Goal: Information Seeking & Learning: Learn about a topic

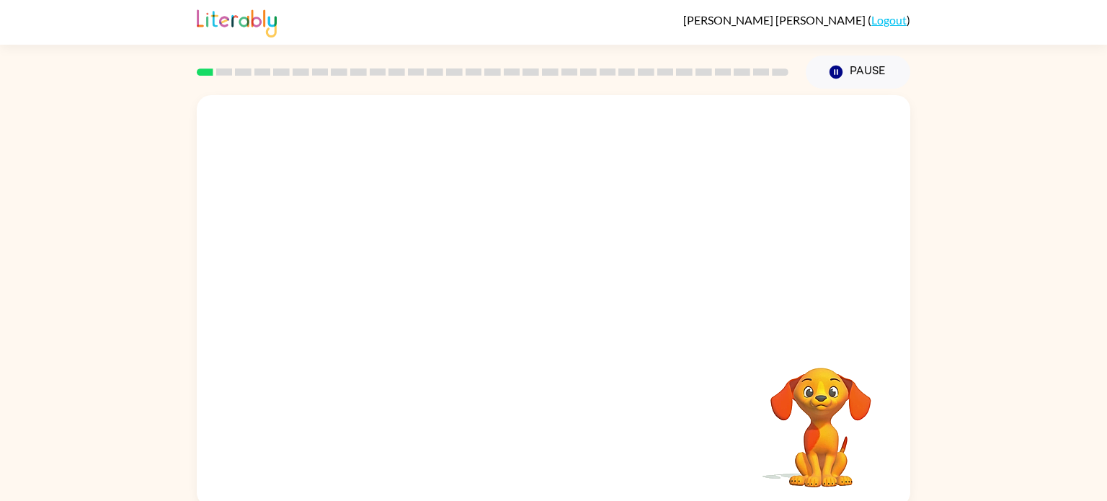
scroll to position [6, 0]
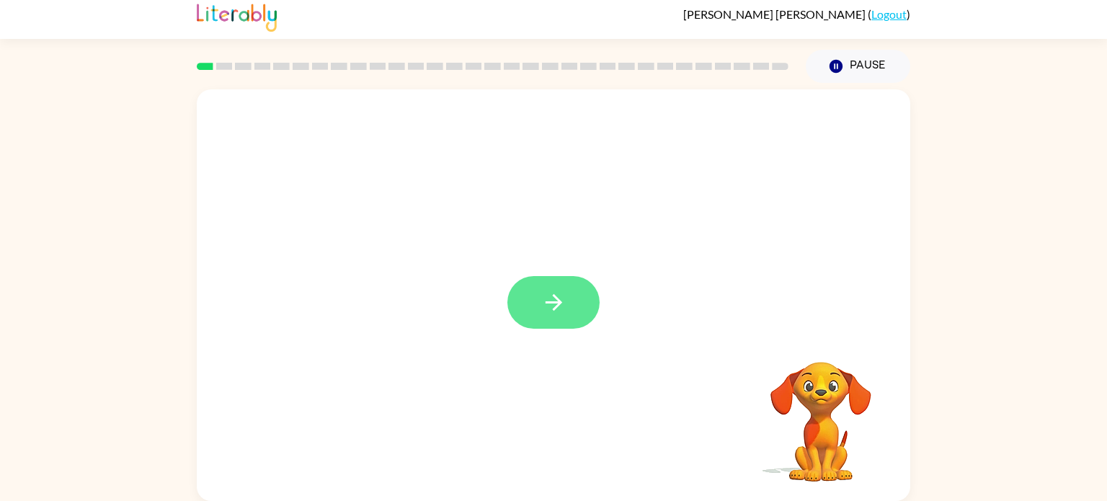
click at [541, 297] on icon "button" at bounding box center [553, 302] width 25 height 25
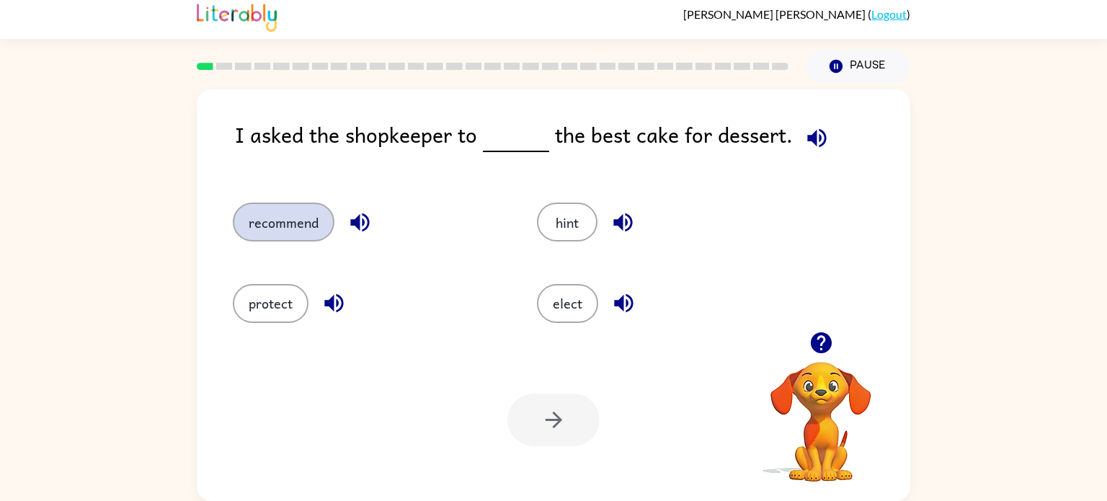
click at [303, 223] on button "recommend" at bounding box center [284, 221] width 102 height 39
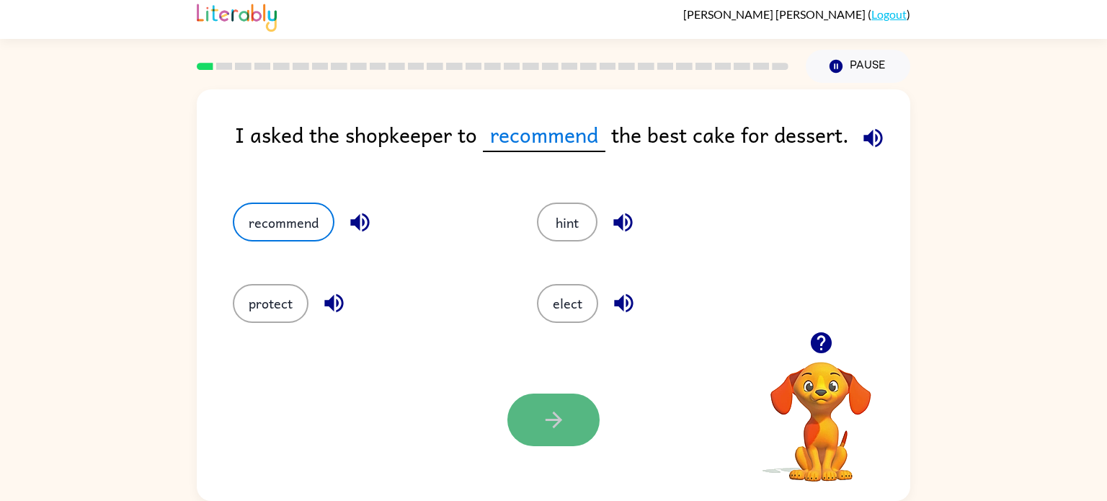
click at [558, 416] on icon "button" at bounding box center [553, 419] width 17 height 17
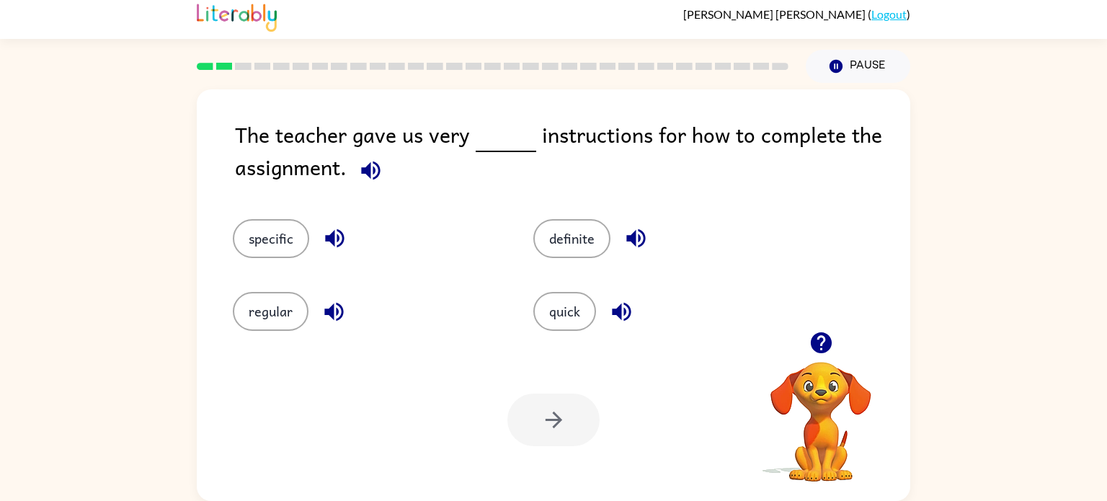
click at [374, 174] on icon "button" at bounding box center [370, 170] width 19 height 19
click at [271, 226] on button "specific" at bounding box center [271, 238] width 76 height 39
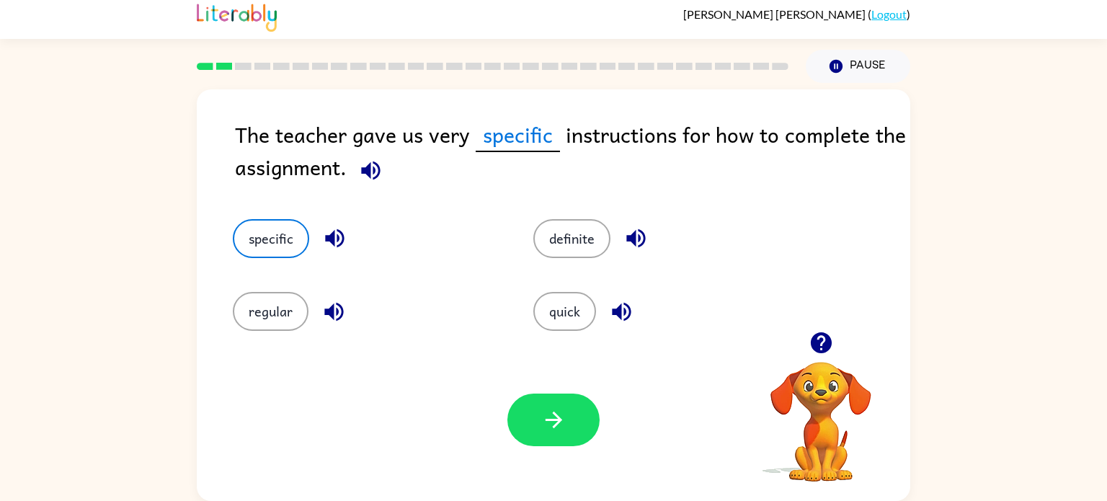
click at [378, 174] on icon "button" at bounding box center [370, 170] width 19 height 19
click at [563, 410] on icon "button" at bounding box center [553, 419] width 25 height 25
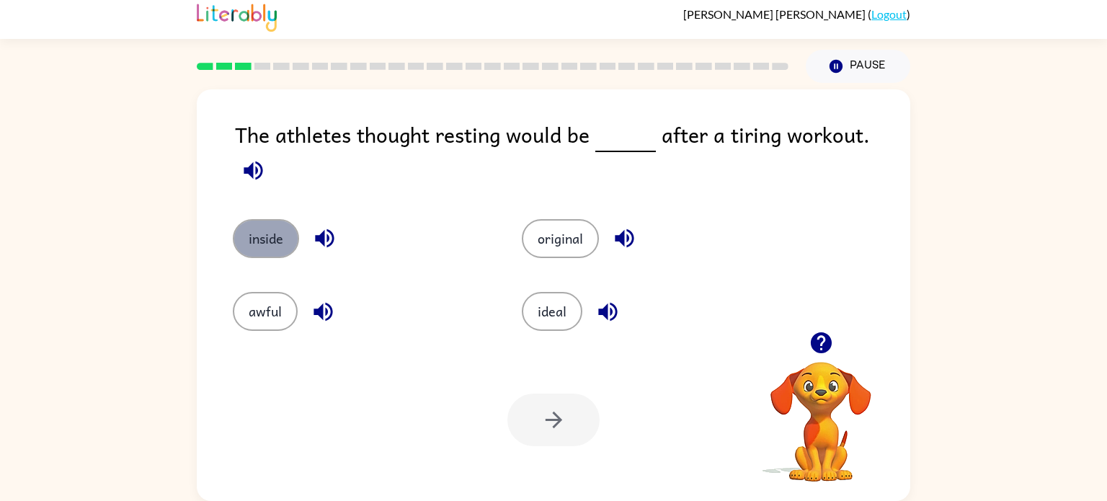
click at [271, 226] on button "inside" at bounding box center [266, 238] width 66 height 39
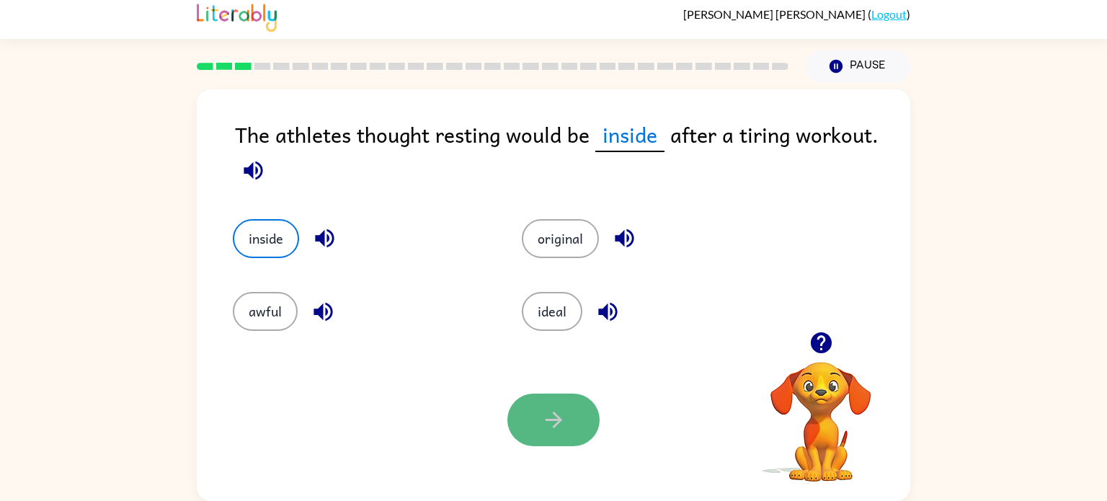
click at [570, 416] on button "button" at bounding box center [553, 419] width 92 height 53
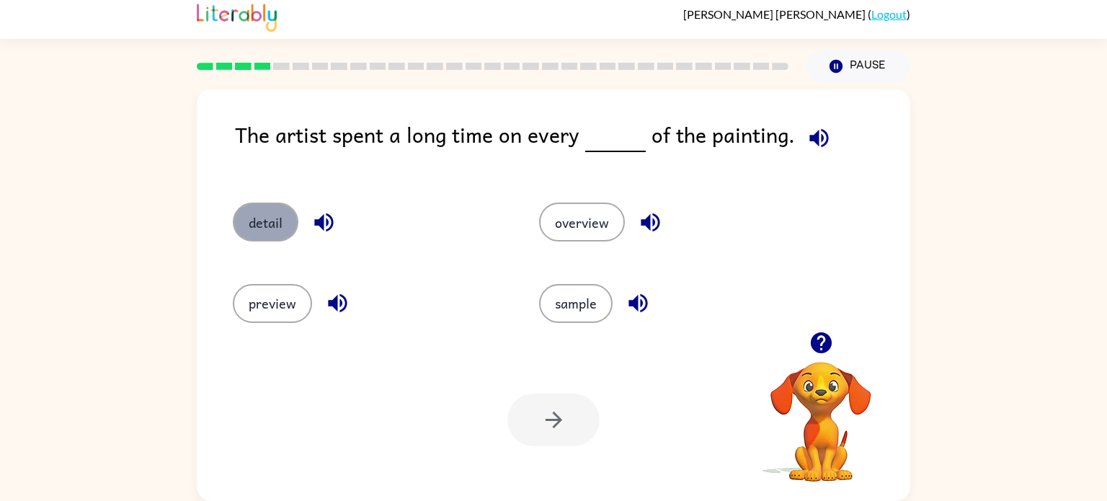
click at [278, 211] on button "detail" at bounding box center [266, 221] width 66 height 39
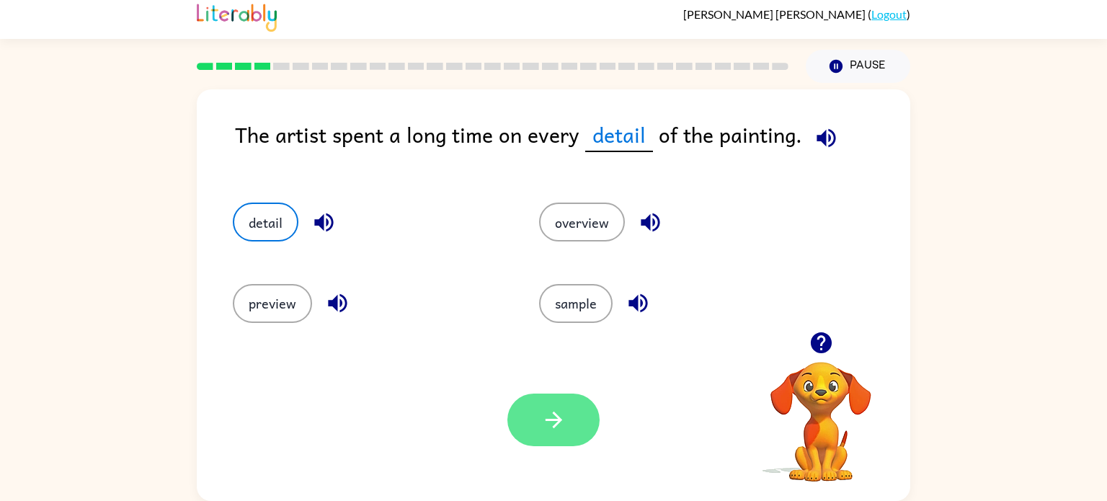
click at [556, 416] on icon "button" at bounding box center [553, 419] width 17 height 17
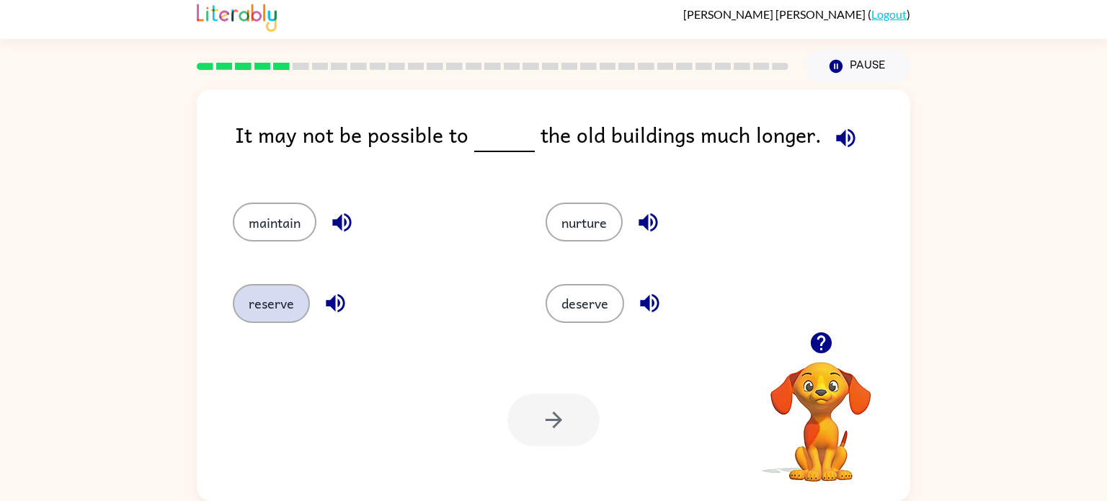
click at [256, 309] on button "reserve" at bounding box center [271, 303] width 77 height 39
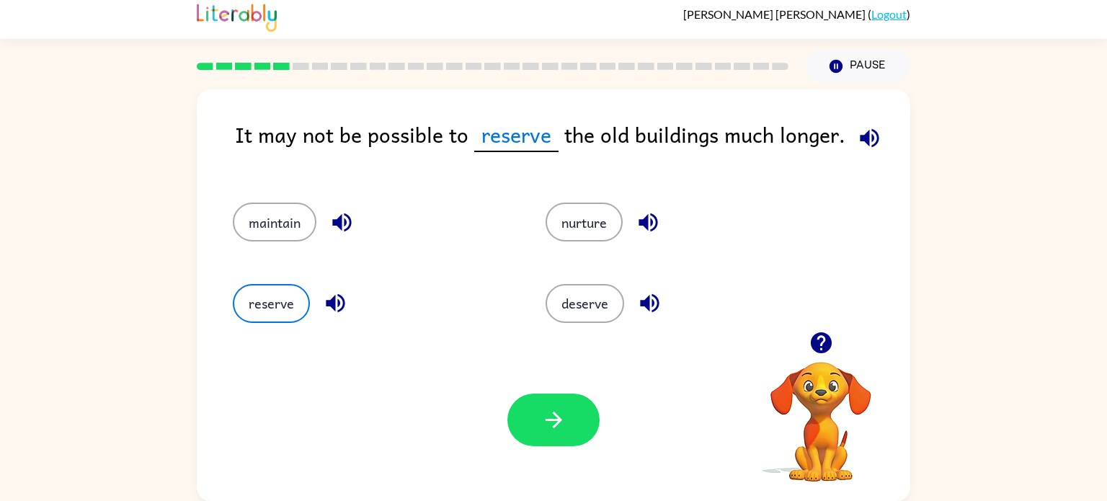
click at [872, 129] on icon "button" at bounding box center [869, 137] width 25 height 25
click at [851, 120] on button "button" at bounding box center [869, 138] width 37 height 37
click at [571, 419] on button "button" at bounding box center [553, 419] width 92 height 53
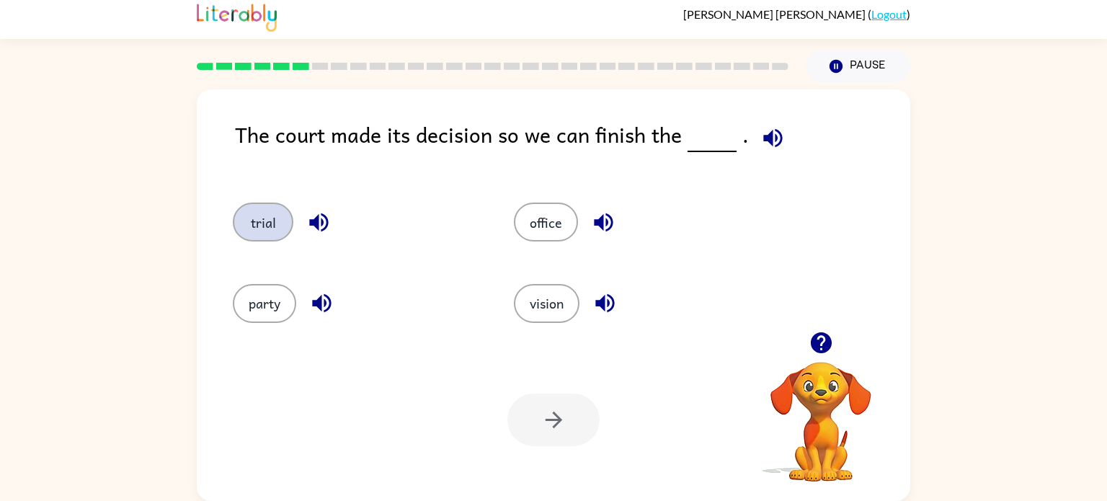
click at [265, 218] on button "trial" at bounding box center [263, 221] width 61 height 39
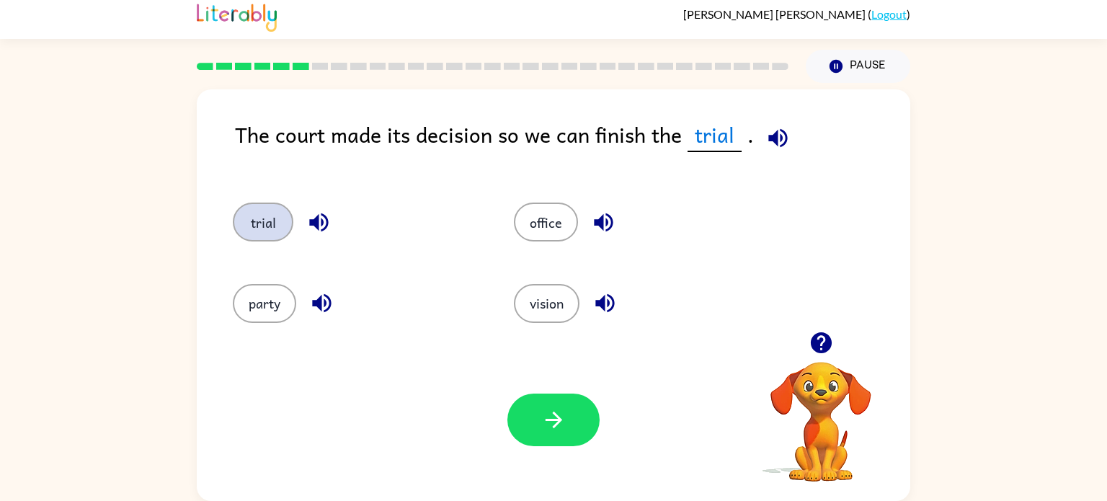
click at [233, 202] on button "trial" at bounding box center [263, 221] width 61 height 39
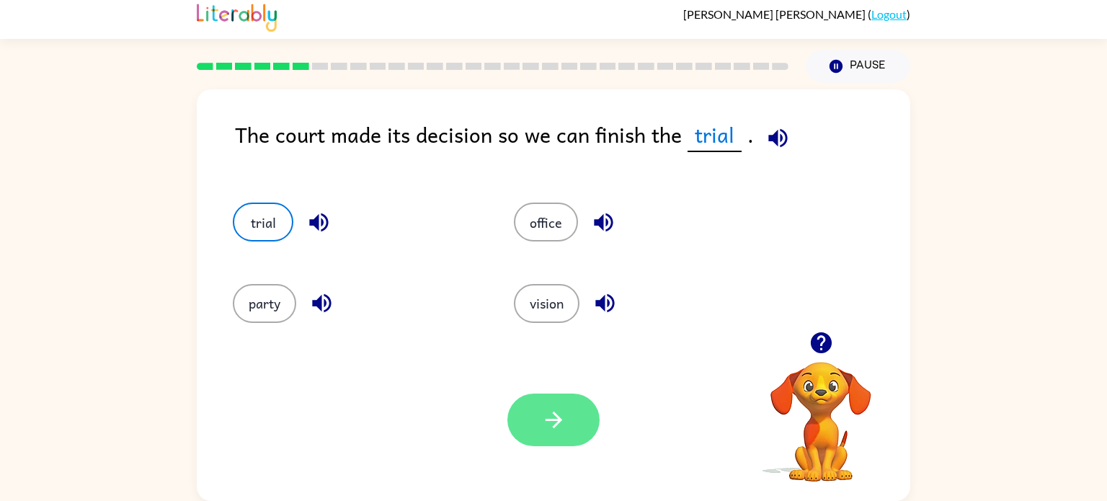
click at [522, 423] on button "button" at bounding box center [553, 419] width 92 height 53
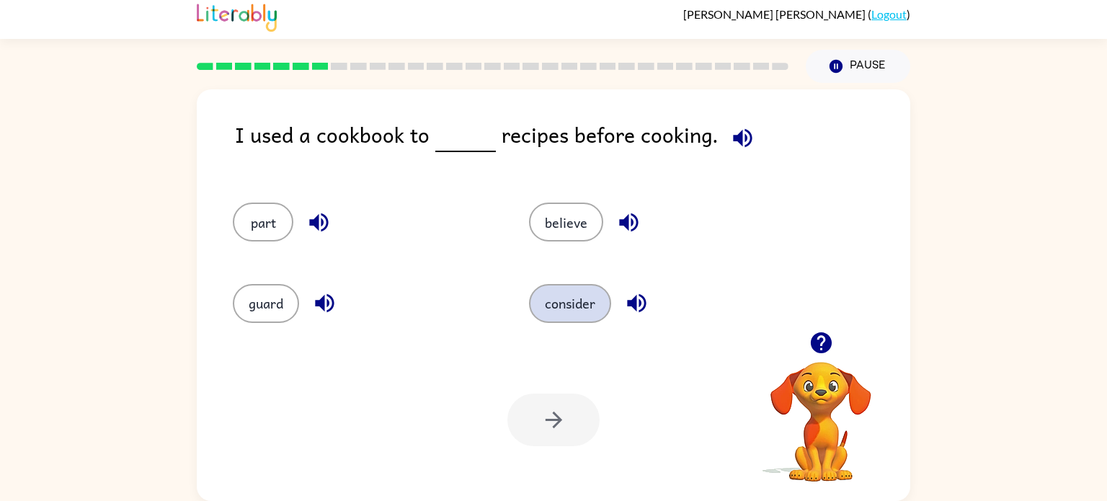
click at [584, 322] on button "consider" at bounding box center [570, 303] width 82 height 39
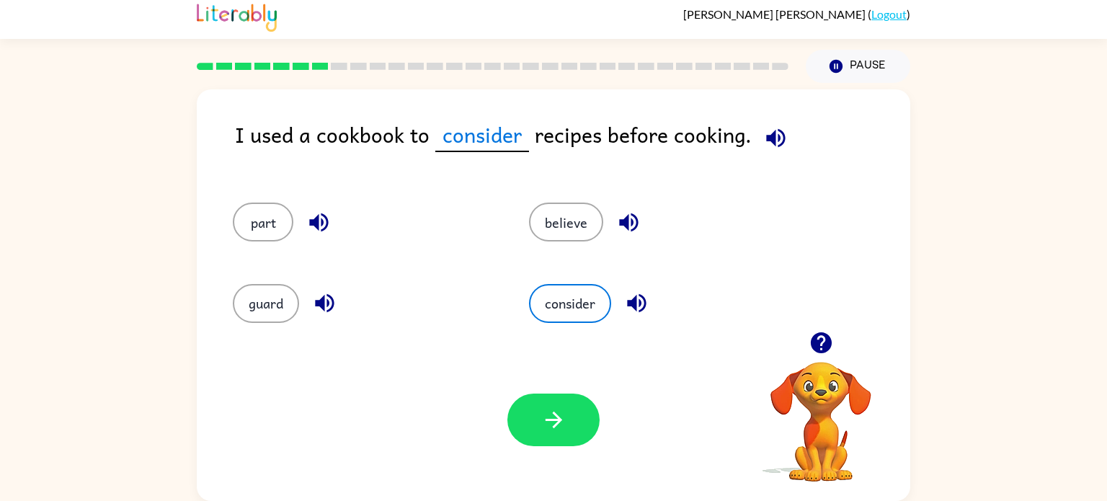
click at [560, 458] on div "Your browser must support playing .mp4 files to use Literably. Please try using…" at bounding box center [553, 420] width 713 height 162
click at [568, 429] on button "button" at bounding box center [553, 419] width 92 height 53
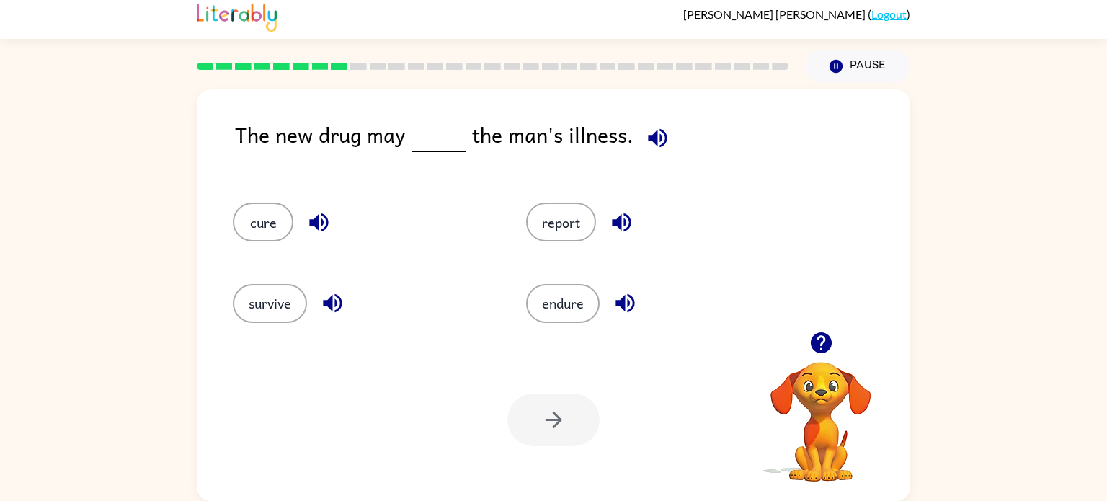
scroll to position [0, 0]
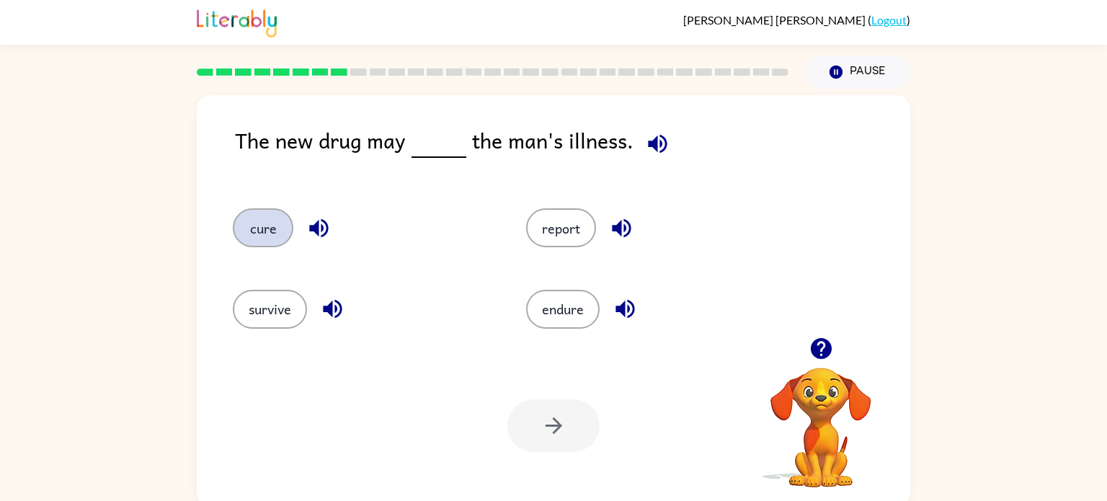
click at [246, 228] on button "cure" at bounding box center [263, 227] width 61 height 39
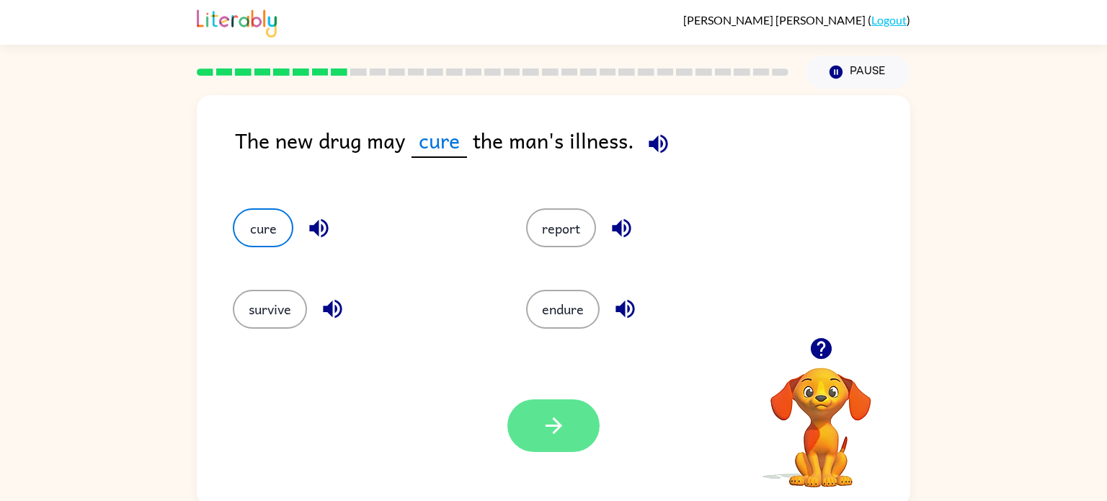
click at [567, 441] on button "button" at bounding box center [553, 425] width 92 height 53
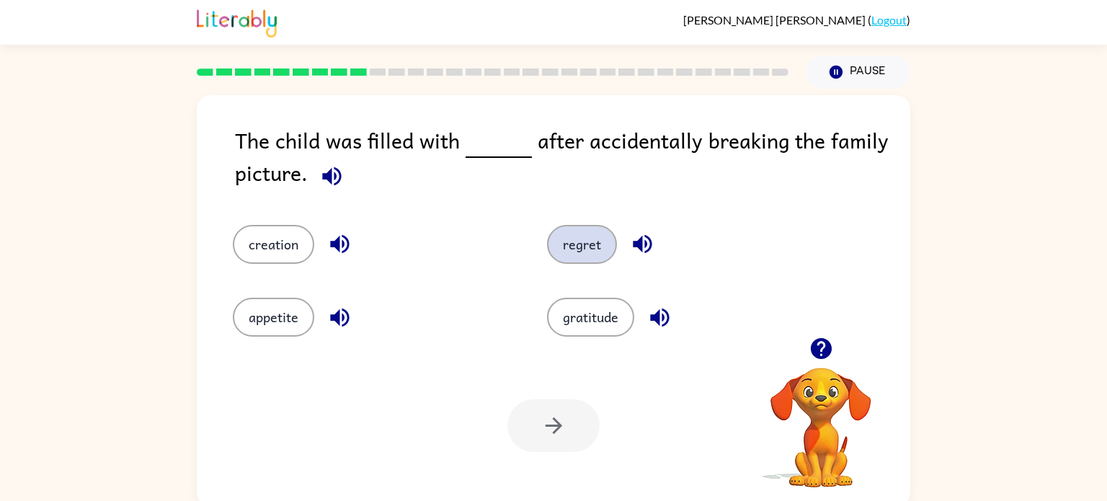
click at [576, 253] on button "regret" at bounding box center [582, 244] width 70 height 39
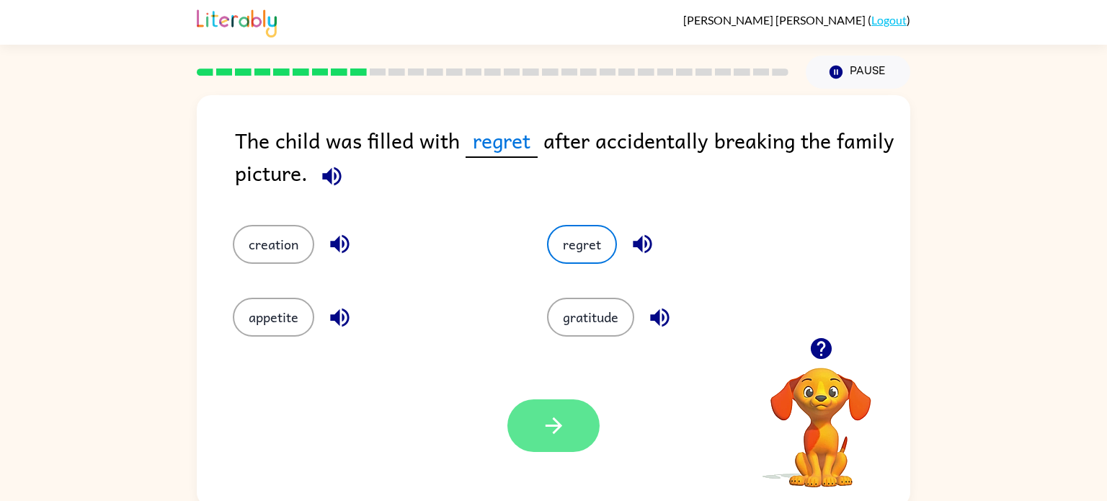
click at [573, 441] on button "button" at bounding box center [553, 425] width 92 height 53
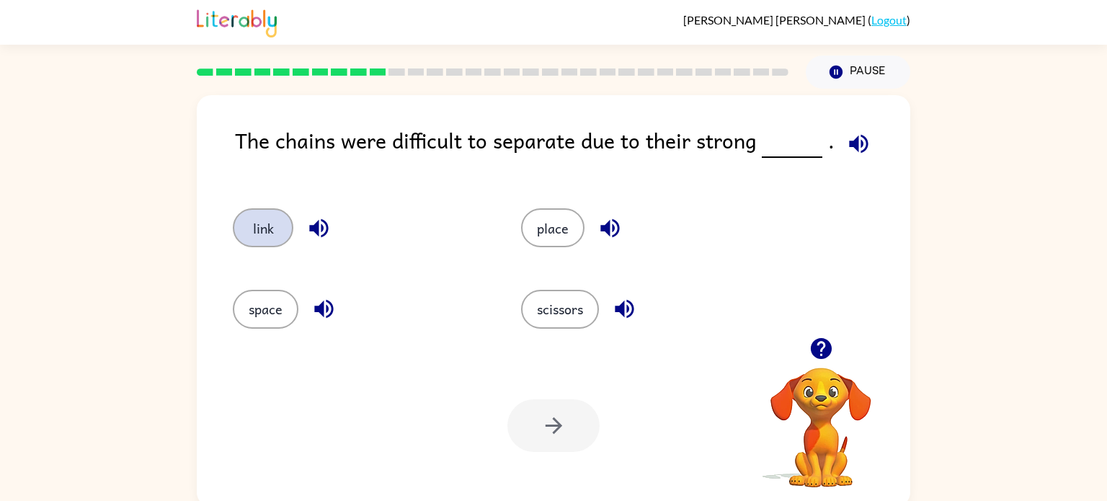
click at [257, 242] on button "link" at bounding box center [263, 227] width 61 height 39
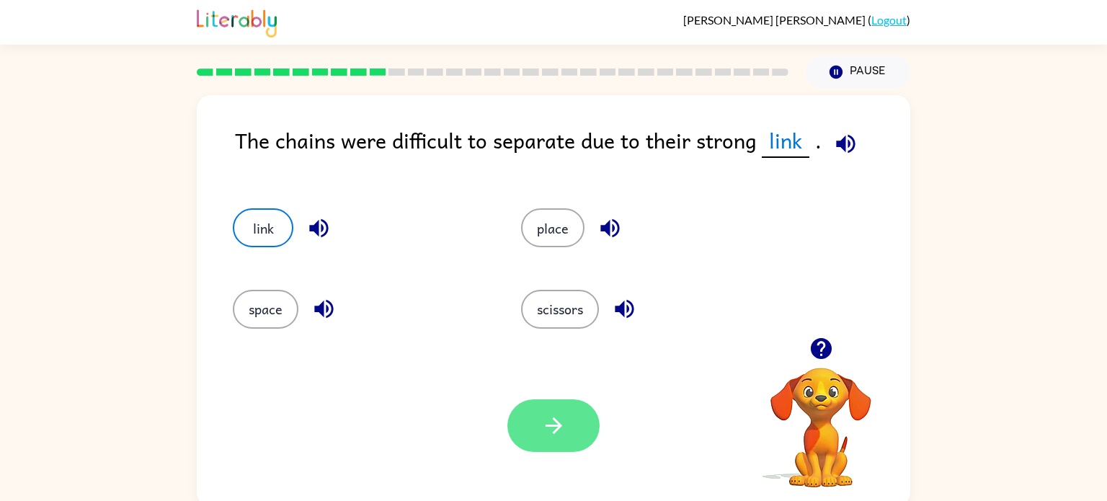
click at [576, 416] on button "button" at bounding box center [553, 425] width 92 height 53
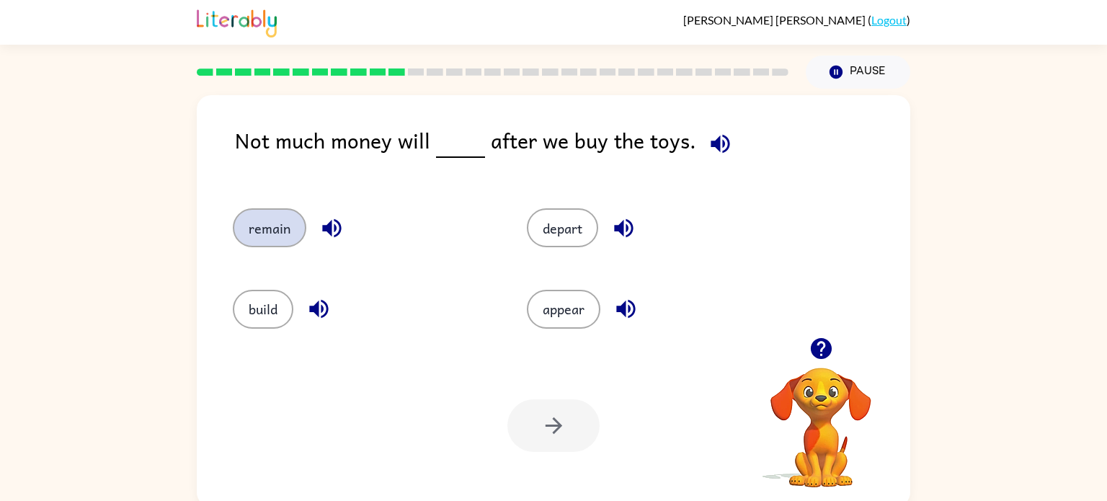
click at [270, 237] on button "remain" at bounding box center [269, 227] width 73 height 39
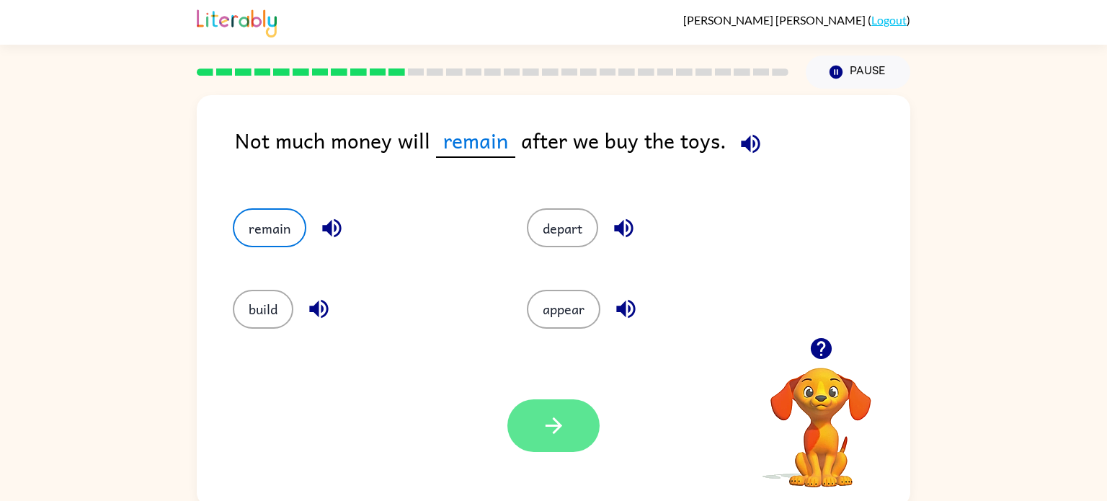
click at [542, 409] on button "button" at bounding box center [553, 425] width 92 height 53
click at [554, 432] on div at bounding box center [553, 425] width 92 height 53
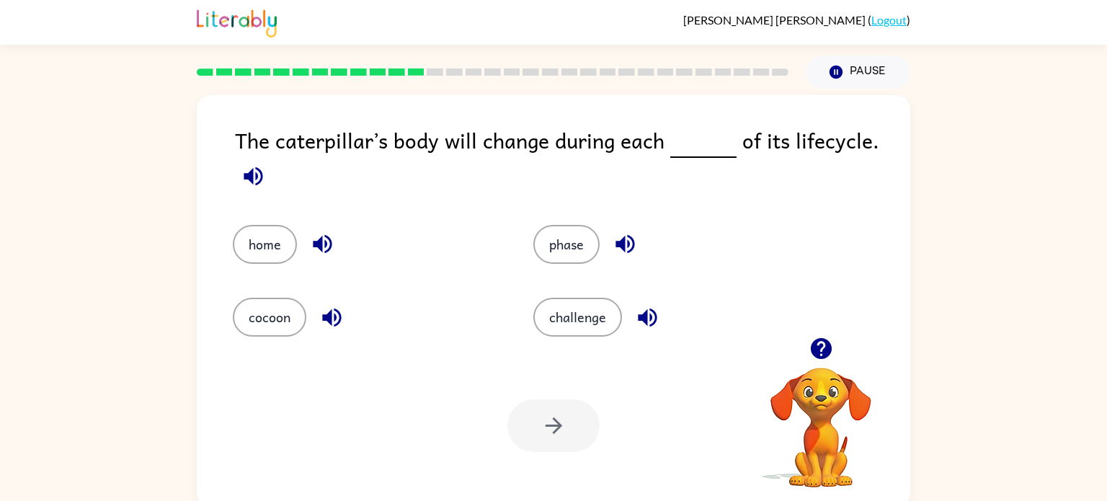
scroll to position [6, 0]
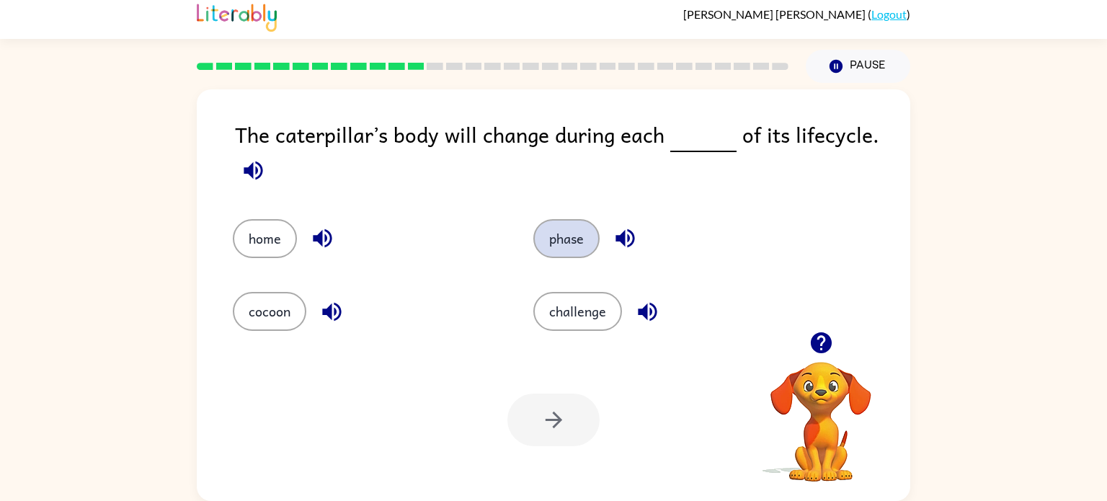
click at [558, 252] on button "phase" at bounding box center [566, 238] width 66 height 39
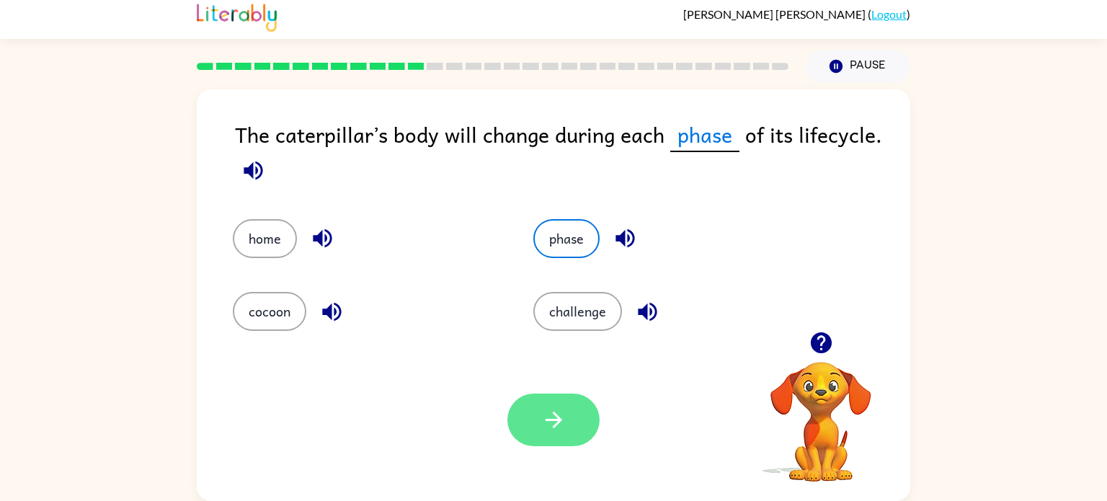
click at [571, 426] on button "button" at bounding box center [553, 419] width 92 height 53
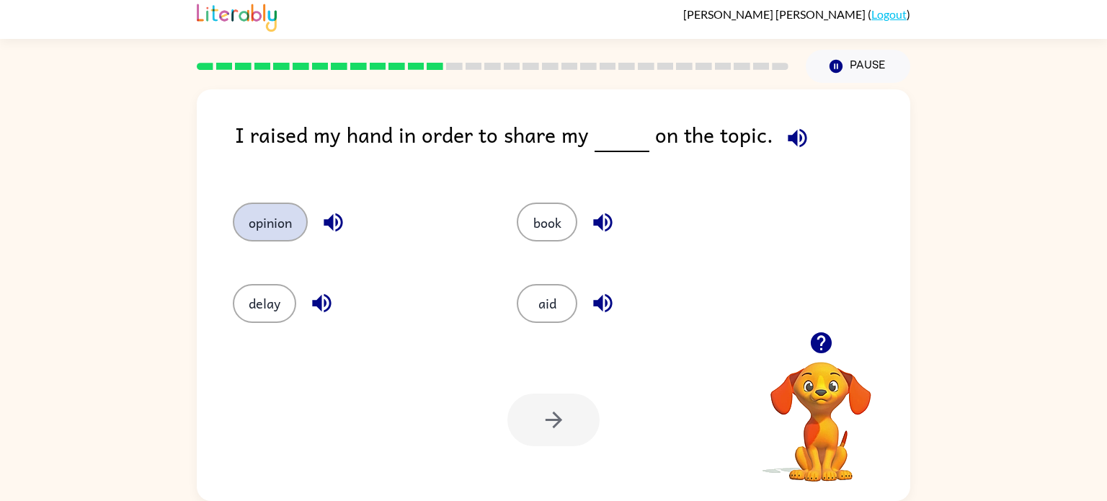
click at [264, 233] on button "opinion" at bounding box center [270, 221] width 75 height 39
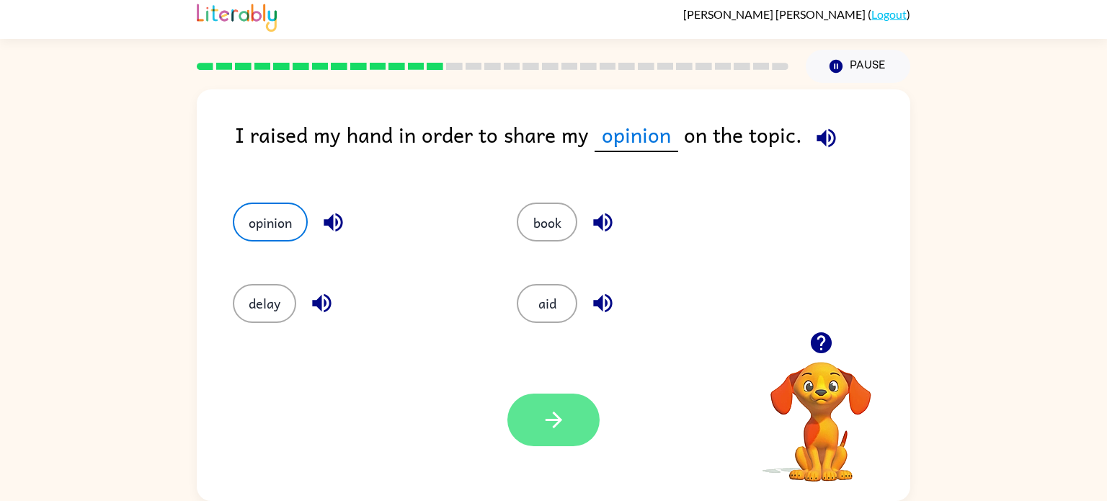
click at [538, 444] on button "button" at bounding box center [553, 419] width 92 height 53
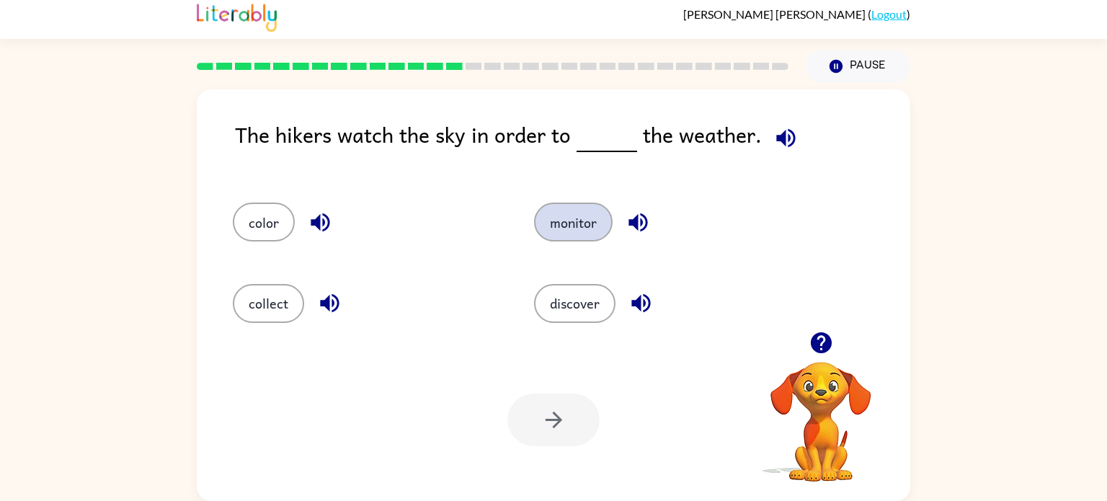
click at [578, 233] on button "monitor" at bounding box center [573, 221] width 79 height 39
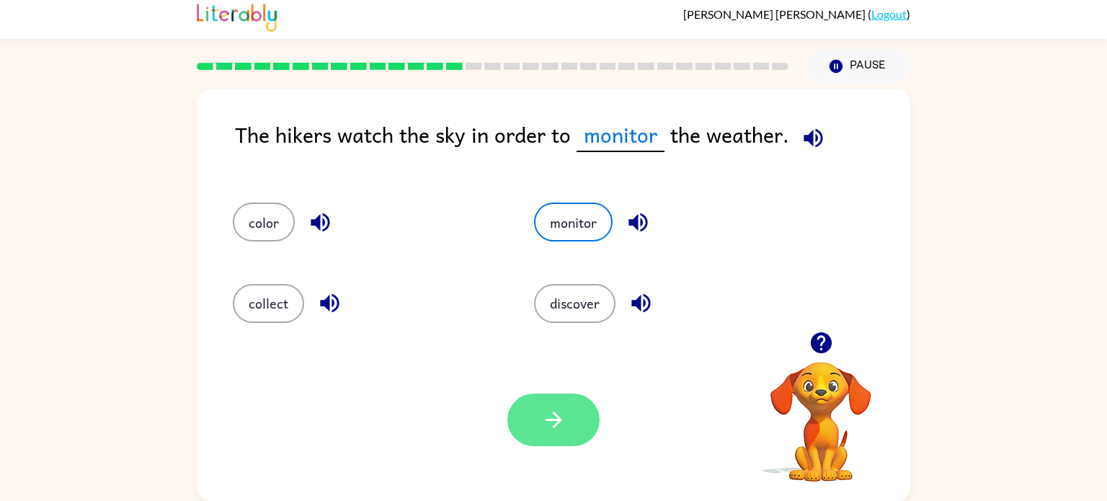
click at [559, 426] on icon "button" at bounding box center [553, 419] width 25 height 25
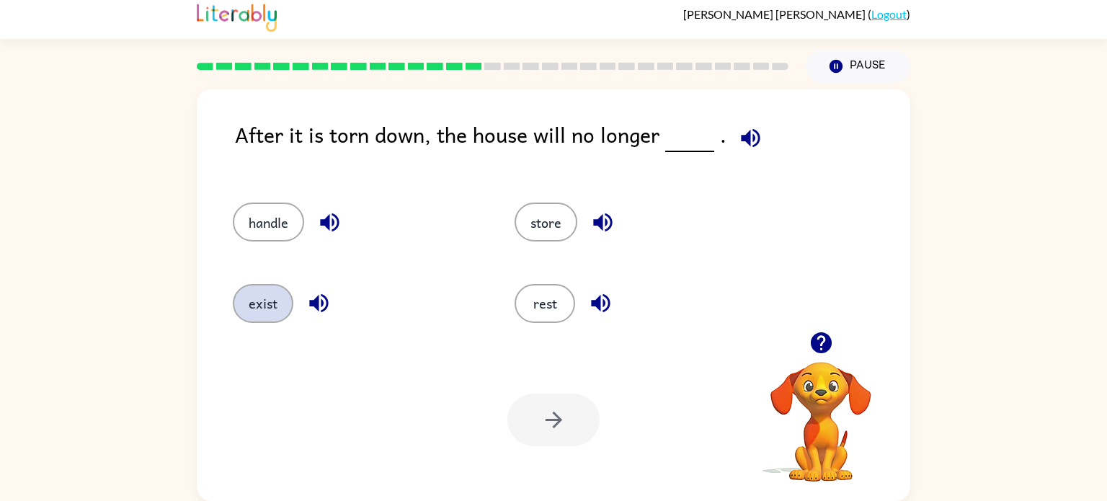
click at [256, 317] on button "exist" at bounding box center [263, 303] width 61 height 39
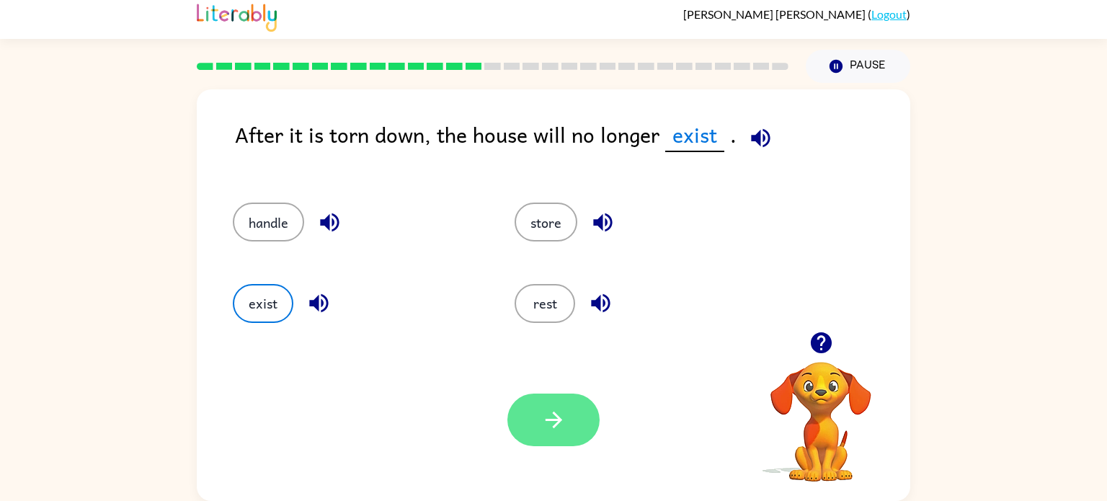
click at [541, 426] on icon "button" at bounding box center [553, 419] width 25 height 25
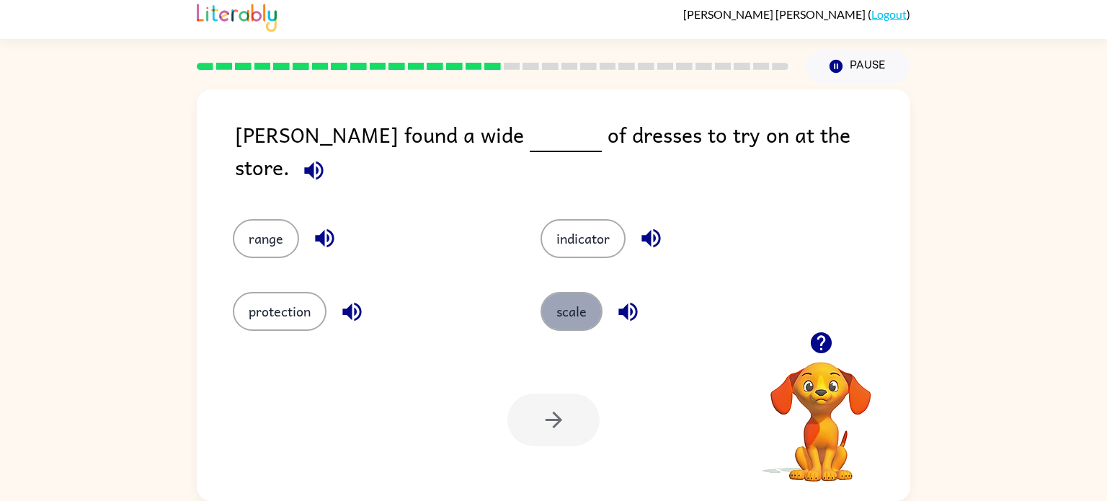
click at [558, 320] on button "scale" at bounding box center [571, 311] width 62 height 39
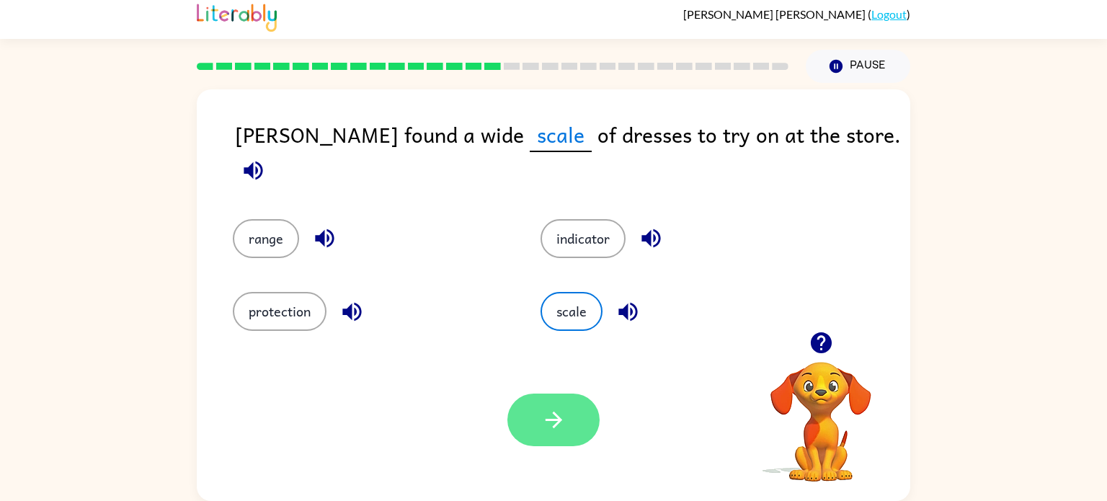
click at [554, 411] on icon "button" at bounding box center [553, 419] width 25 height 25
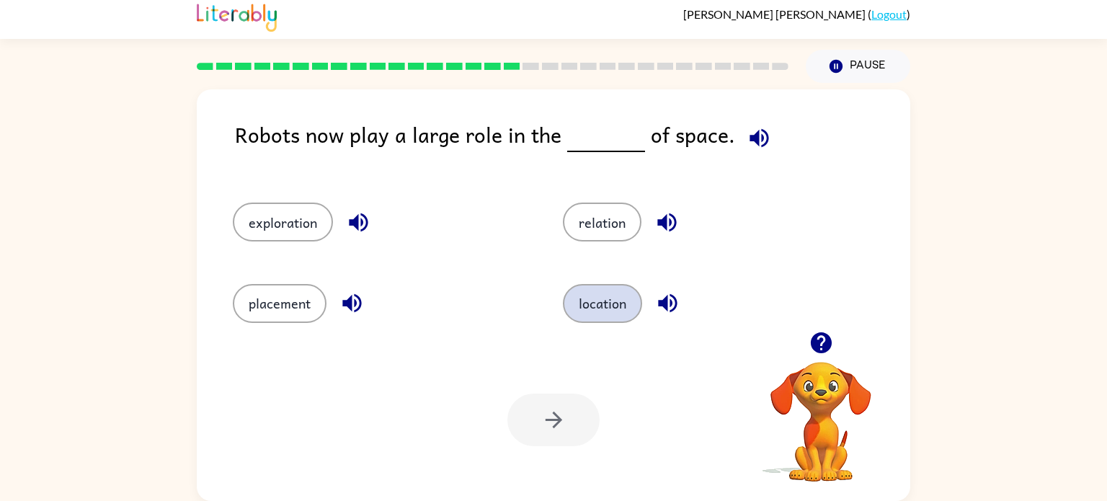
click at [608, 317] on button "location" at bounding box center [602, 303] width 79 height 39
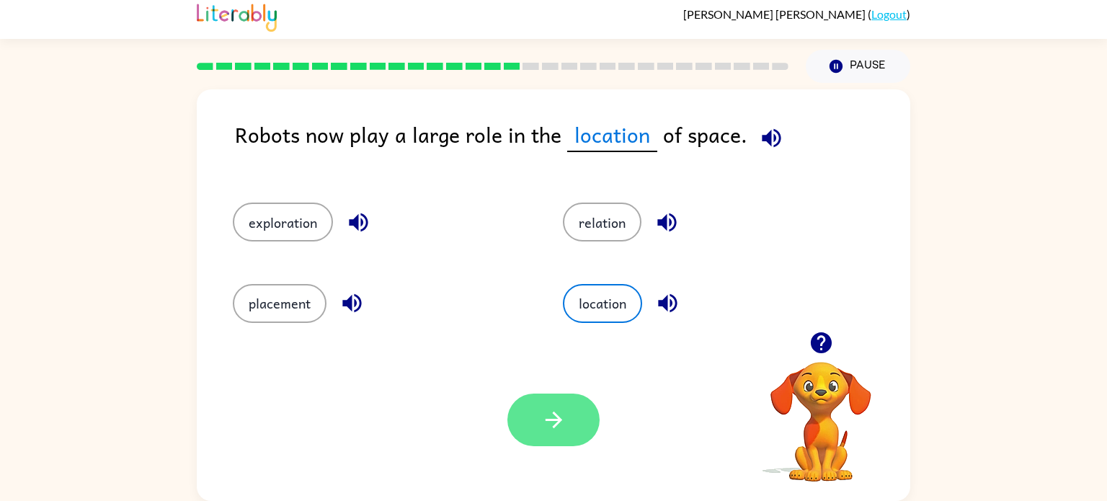
click at [570, 416] on button "button" at bounding box center [553, 419] width 92 height 53
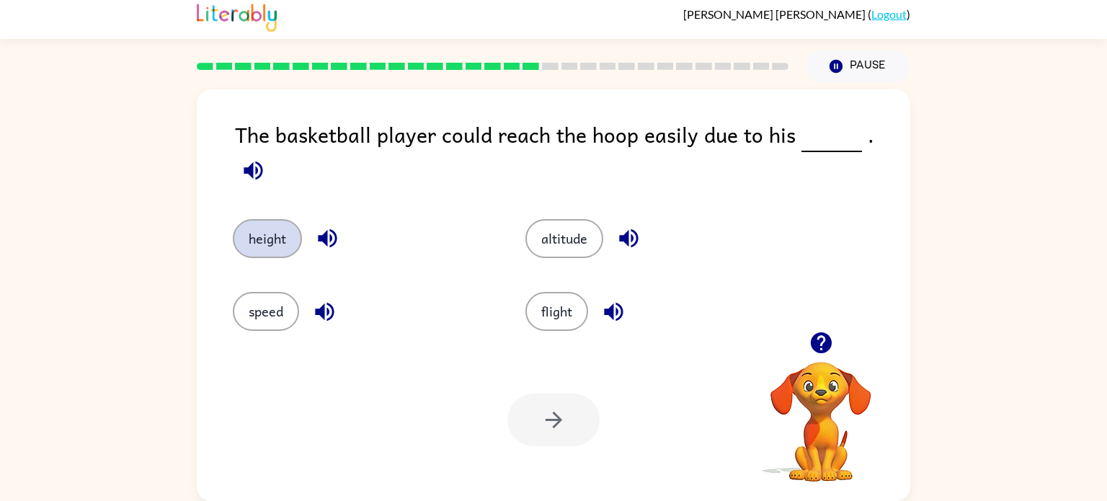
click at [261, 232] on button "height" at bounding box center [267, 238] width 69 height 39
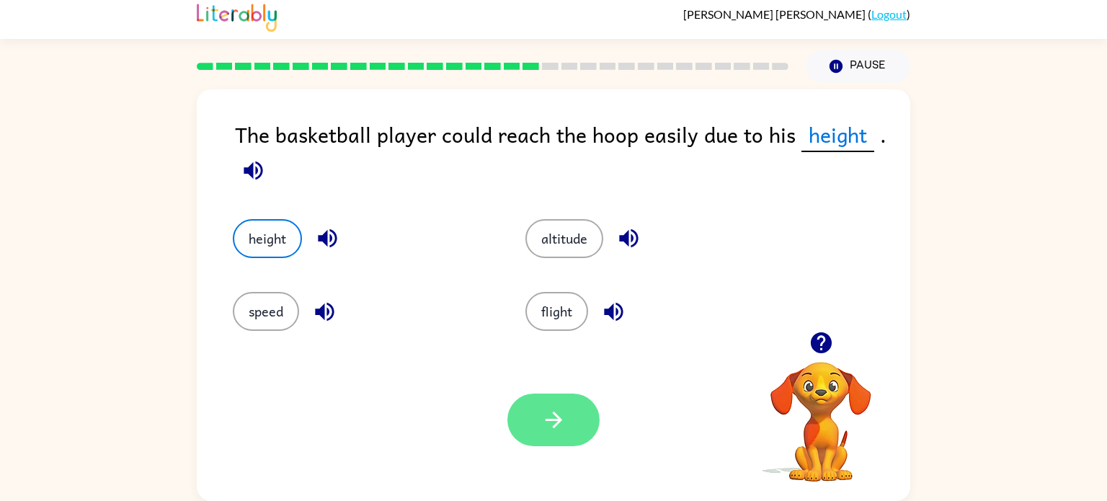
click at [576, 404] on button "button" at bounding box center [553, 419] width 92 height 53
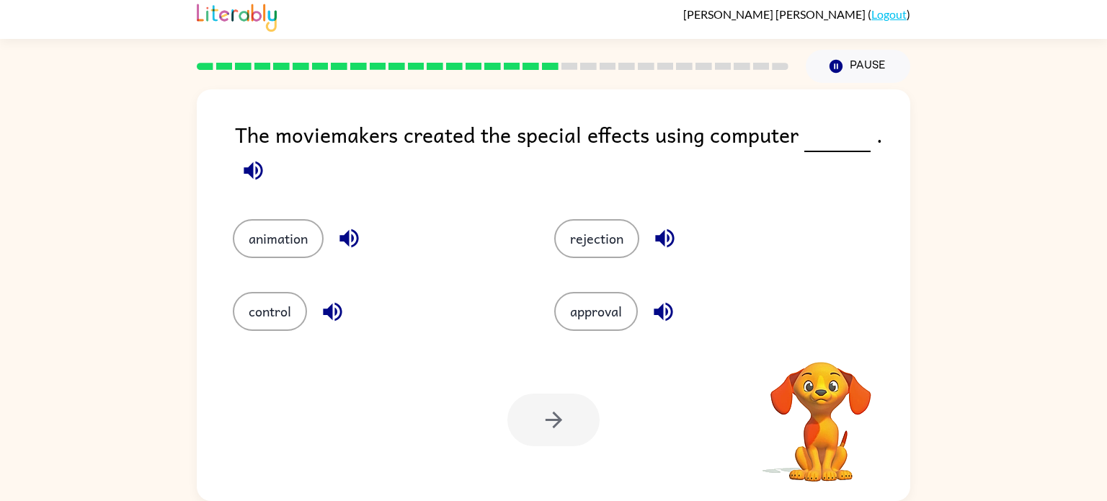
click at [548, 424] on div at bounding box center [553, 419] width 92 height 53
click at [824, 401] on video "Your browser must support playing .mp4 files to use Literably. Please try using…" at bounding box center [821, 411] width 144 height 144
click at [821, 366] on video "Your browser must support playing .mp4 files to use Literably. Please try using…" at bounding box center [821, 411] width 144 height 144
click at [833, 341] on button "button" at bounding box center [821, 342] width 37 height 37
click at [1076, 242] on div "The moviemakers created the special effects using computer . animation rejectio…" at bounding box center [553, 292] width 1107 height 418
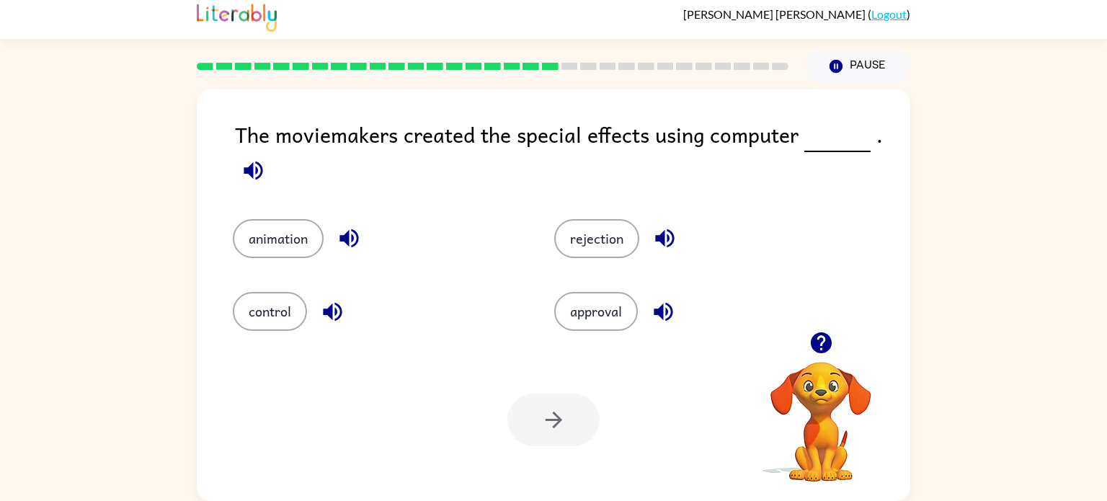
click at [813, 366] on video "Your browser must support playing .mp4 files to use Literably. Please try using…" at bounding box center [821, 411] width 144 height 144
click at [833, 345] on icon "button" at bounding box center [820, 342] width 25 height 25
click at [827, 354] on icon "button" at bounding box center [820, 342] width 25 height 25
click at [272, 243] on button "animation" at bounding box center [278, 238] width 91 height 39
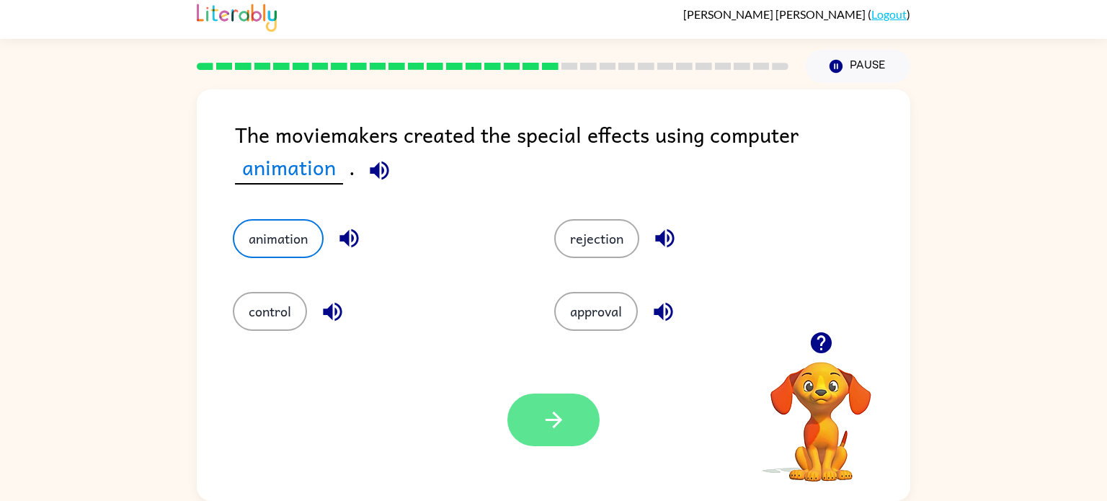
click at [568, 429] on button "button" at bounding box center [553, 419] width 92 height 53
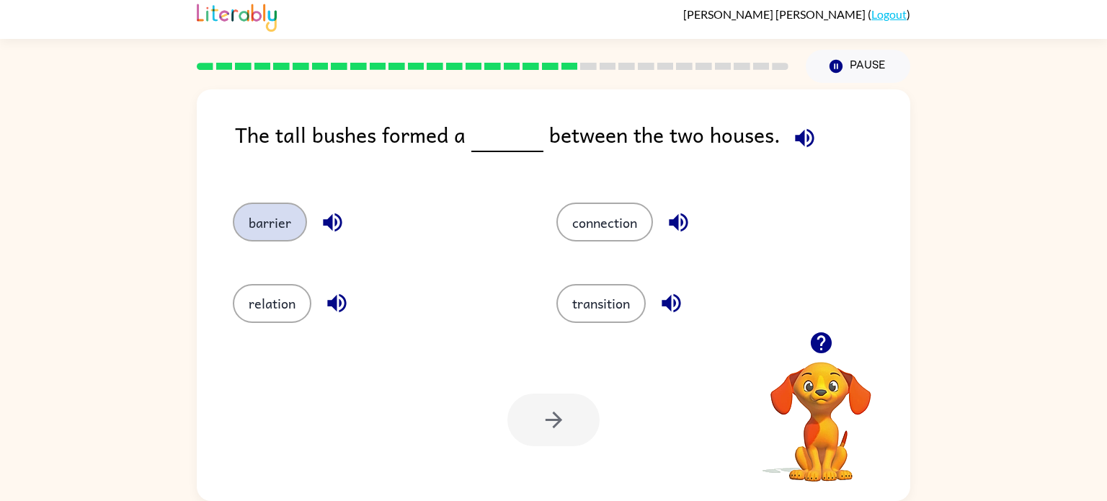
click at [274, 210] on button "barrier" at bounding box center [270, 221] width 74 height 39
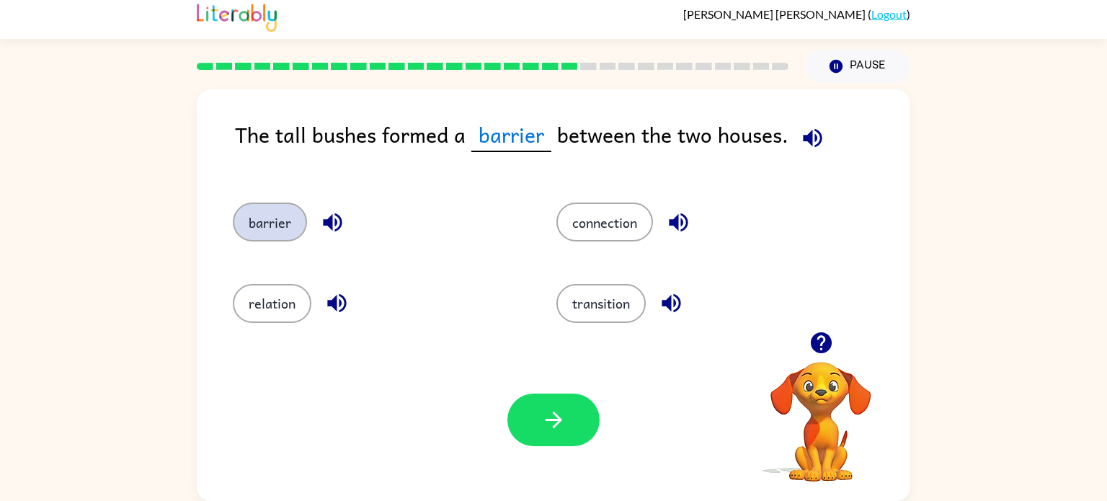
click at [271, 235] on button "barrier" at bounding box center [270, 221] width 74 height 39
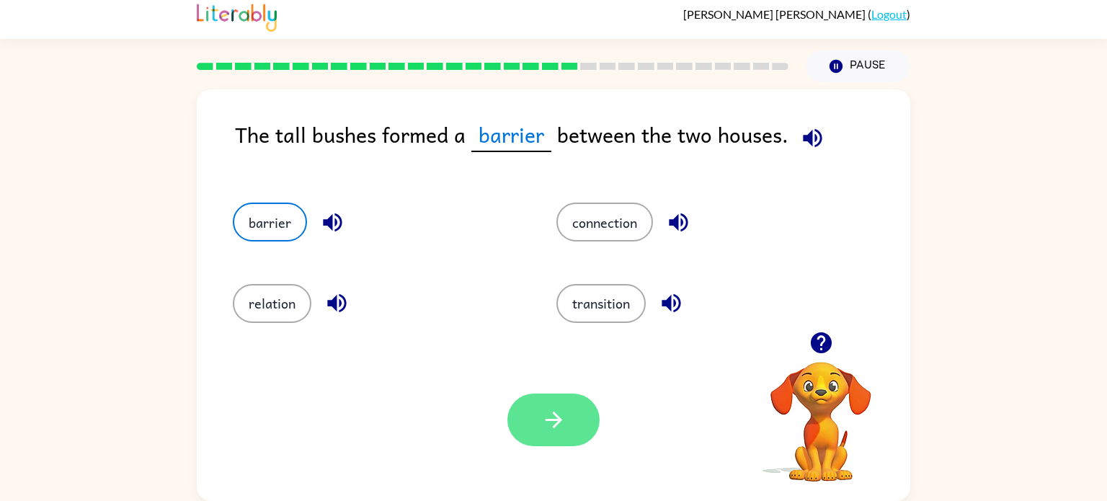
click at [567, 441] on button "button" at bounding box center [553, 419] width 92 height 53
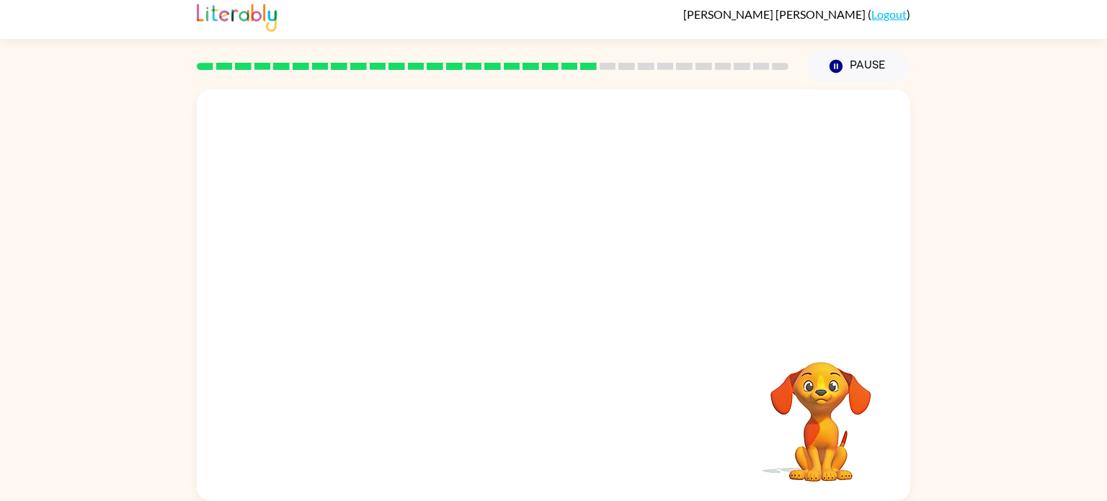
click at [407, 297] on video "Your browser must support playing .mp4 files to use Literably. Please try using…" at bounding box center [553, 210] width 713 height 242
click at [421, 303] on video "Your browser must support playing .mp4 files to use Literably. Please try using…" at bounding box center [553, 210] width 713 height 242
click at [568, 305] on button "button" at bounding box center [553, 302] width 92 height 53
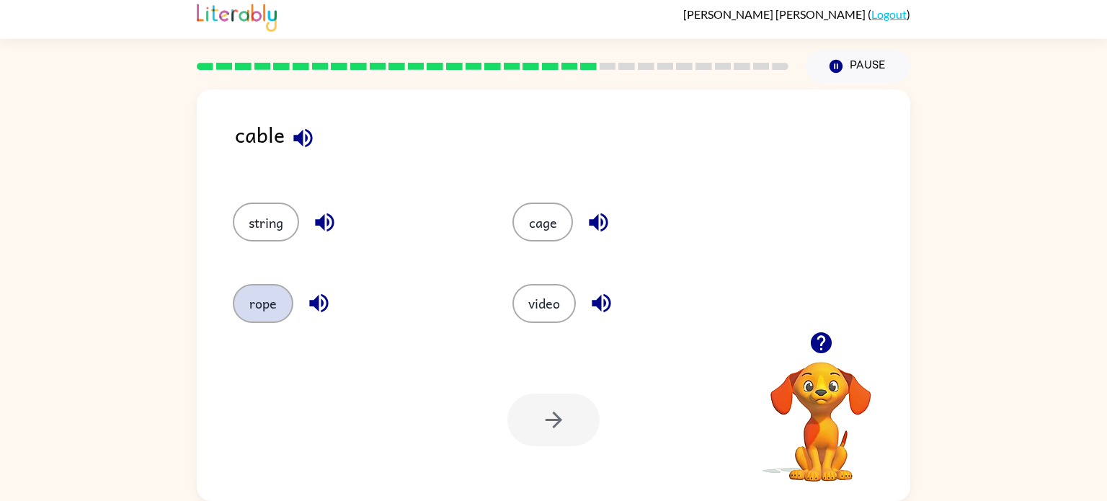
click at [253, 305] on button "rope" at bounding box center [263, 303] width 61 height 39
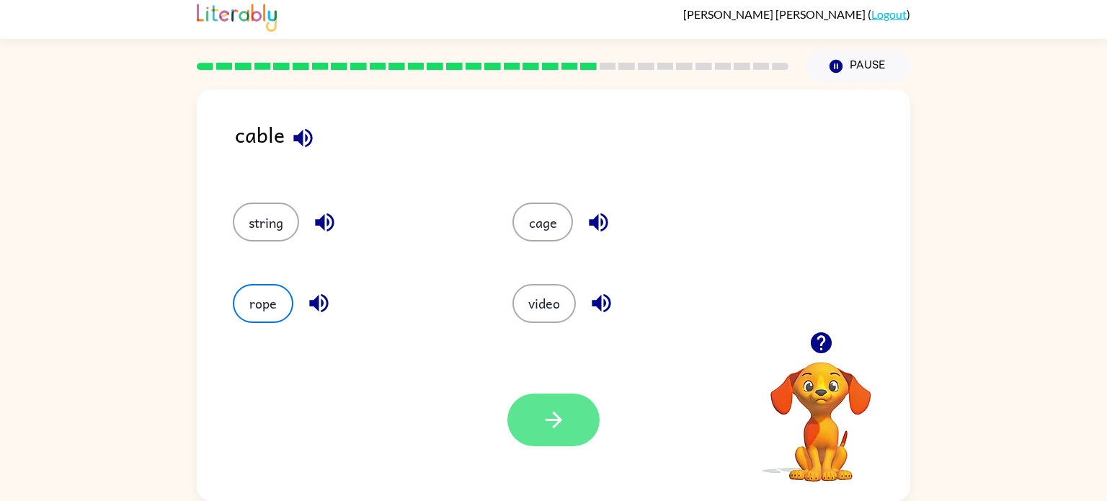
click at [530, 393] on button "button" at bounding box center [553, 419] width 92 height 53
click at [542, 412] on div at bounding box center [553, 419] width 92 height 53
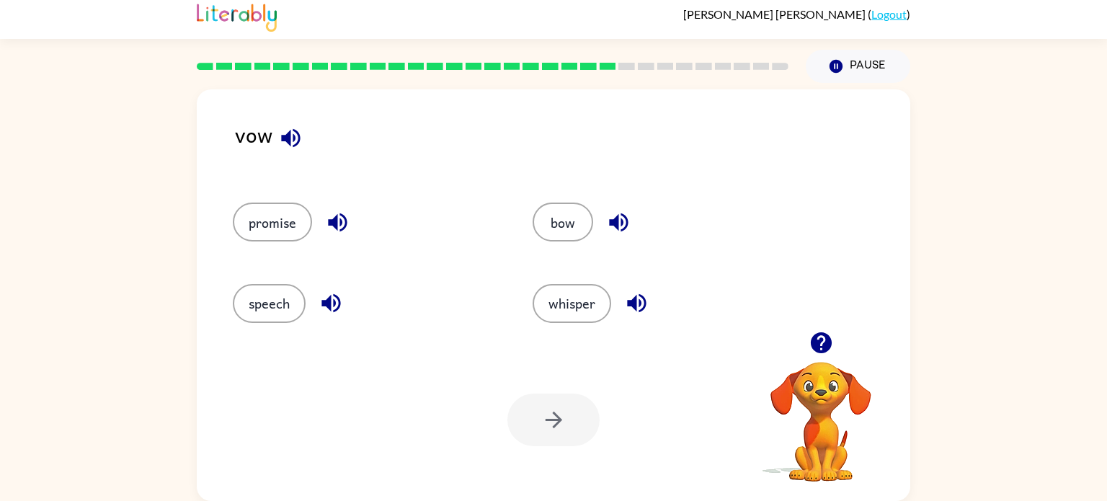
scroll to position [0, 0]
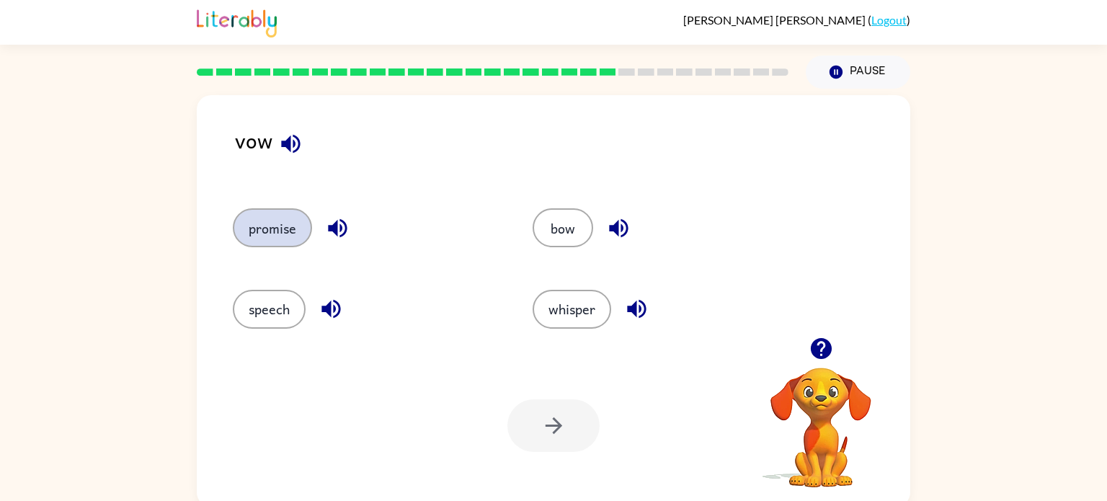
click at [291, 247] on button "promise" at bounding box center [272, 227] width 79 height 39
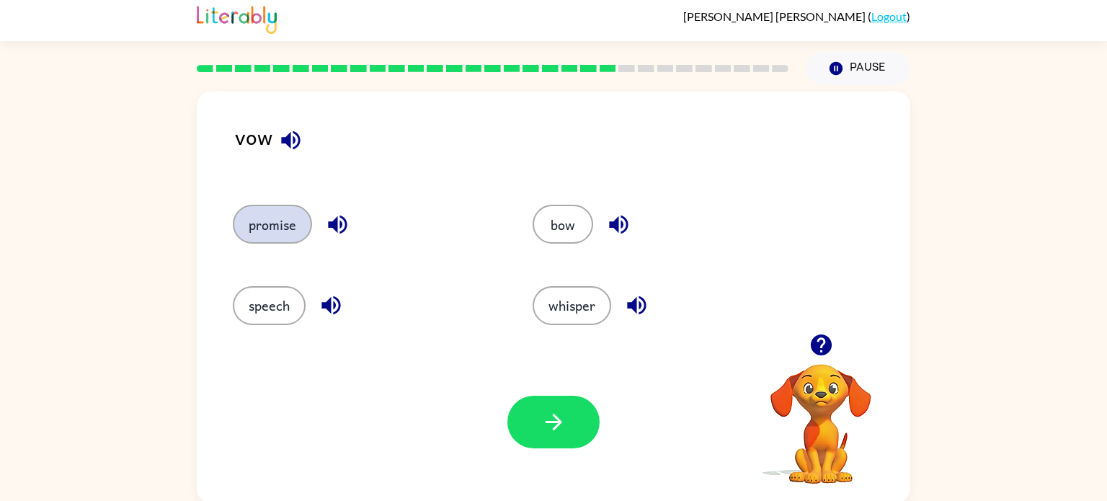
scroll to position [6, 0]
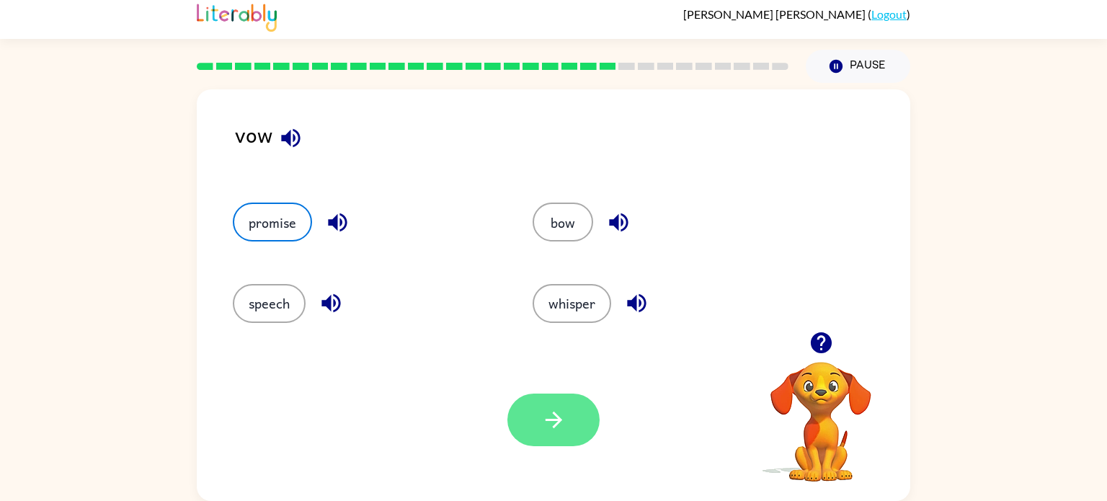
click at [591, 435] on button "button" at bounding box center [553, 419] width 92 height 53
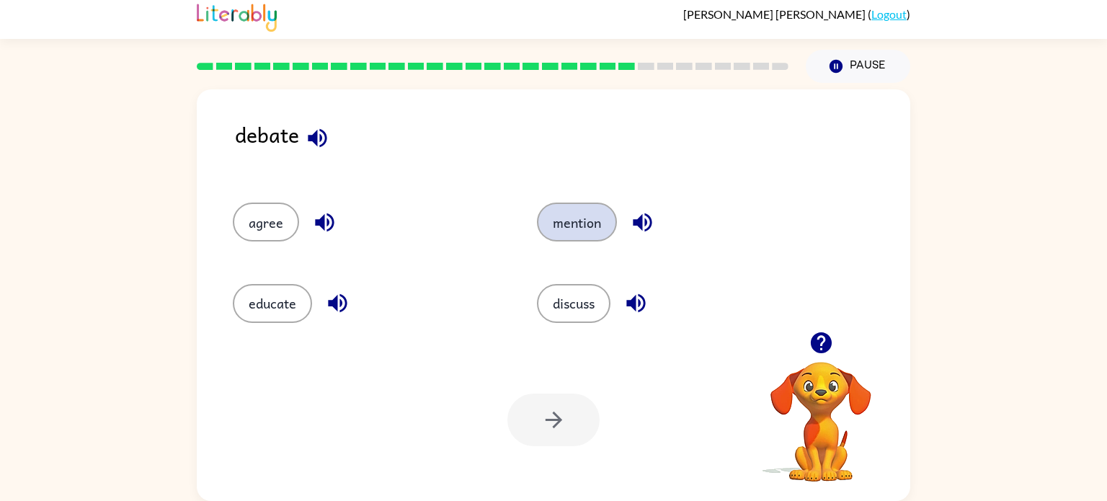
click at [598, 216] on button "mention" at bounding box center [577, 221] width 80 height 39
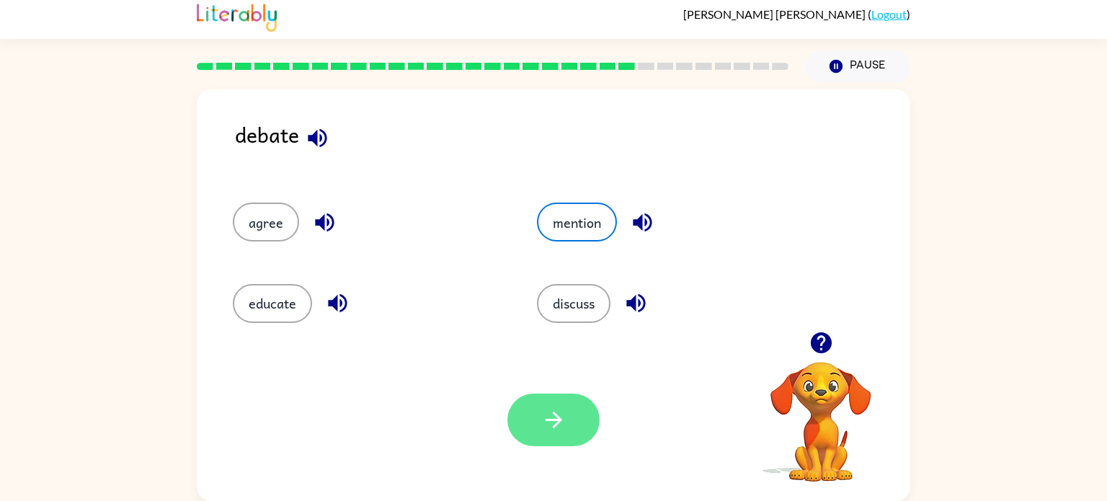
click at [551, 409] on icon "button" at bounding box center [553, 419] width 25 height 25
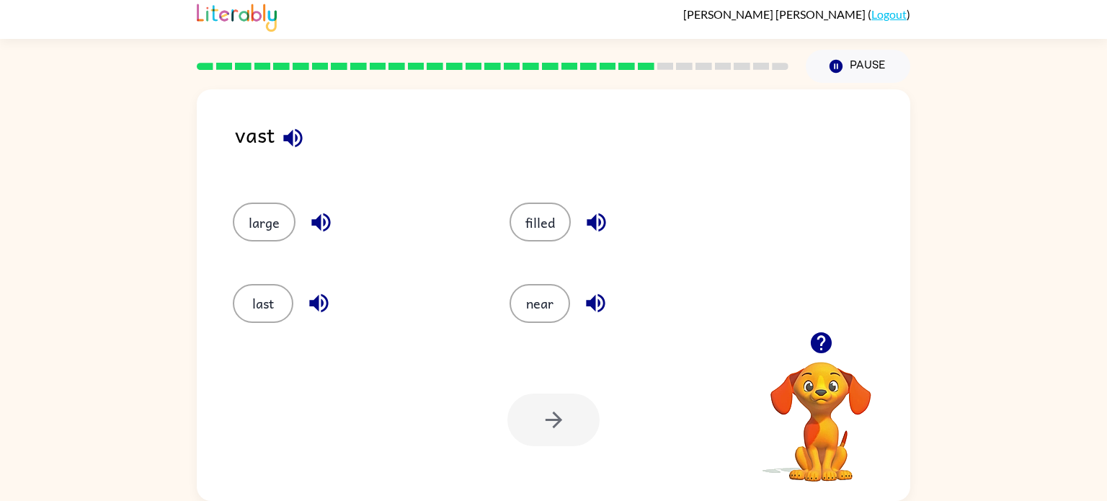
click at [913, 459] on div "vast large filled last near Your browser must support playing .mp4 files to use…" at bounding box center [553, 292] width 1107 height 418
click at [872, 439] on video "Your browser must support playing .mp4 files to use Literably. Please try using…" at bounding box center [821, 411] width 144 height 144
click at [841, 430] on video "Your browser must support playing .mp4 files to use Literably. Please try using…" at bounding box center [821, 411] width 144 height 144
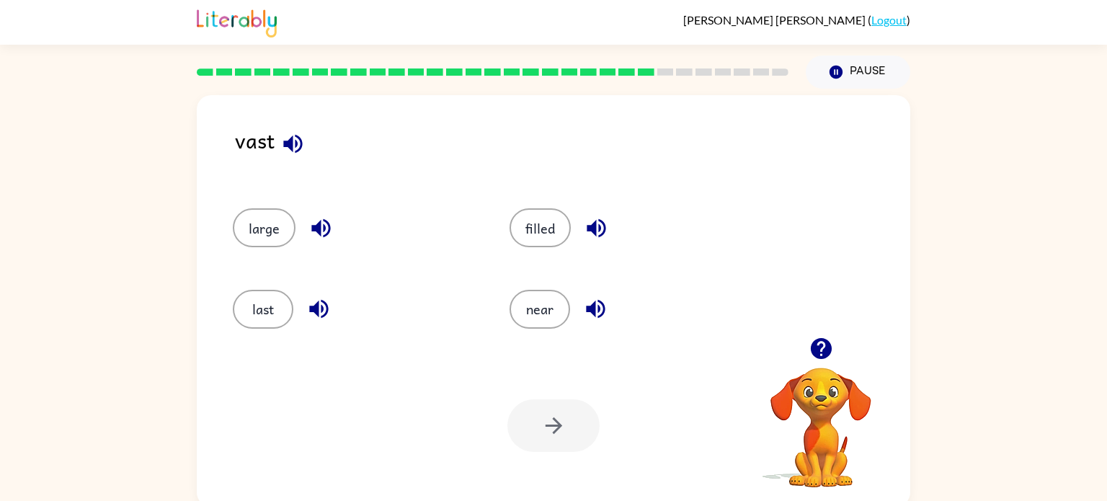
click at [817, 354] on icon "button" at bounding box center [820, 348] width 21 height 21
click at [832, 349] on icon "button" at bounding box center [820, 348] width 25 height 25
click at [820, 383] on video "Your browser must support playing .mp4 files to use Literably. Please try using…" at bounding box center [821, 417] width 144 height 144
click at [815, 363] on button "button" at bounding box center [821, 348] width 37 height 37
click at [815, 372] on video "Your browser must support playing .mp4 files to use Literably. Please try using…" at bounding box center [821, 417] width 144 height 144
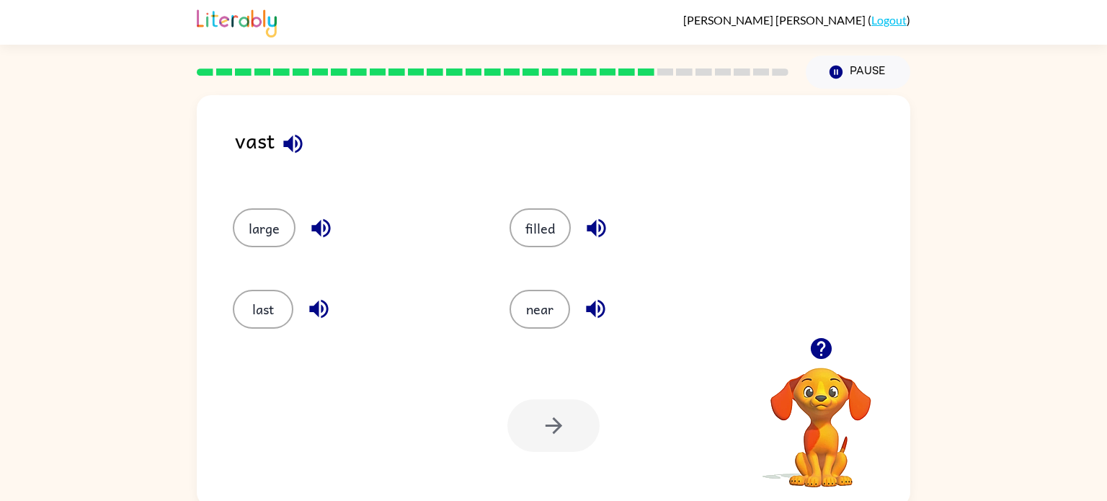
click at [816, 368] on video "Your browser must support playing .mp4 files to use Literably. Please try using…" at bounding box center [821, 417] width 144 height 144
click at [823, 370] on video "Your browser must support playing .mp4 files to use Literably. Please try using…" at bounding box center [821, 417] width 144 height 144
click at [838, 360] on div at bounding box center [821, 348] width 144 height 37
click at [833, 360] on button "button" at bounding box center [821, 348] width 37 height 37
click at [827, 369] on video "Your browser must support playing .mp4 files to use Literably. Please try using…" at bounding box center [821, 417] width 144 height 144
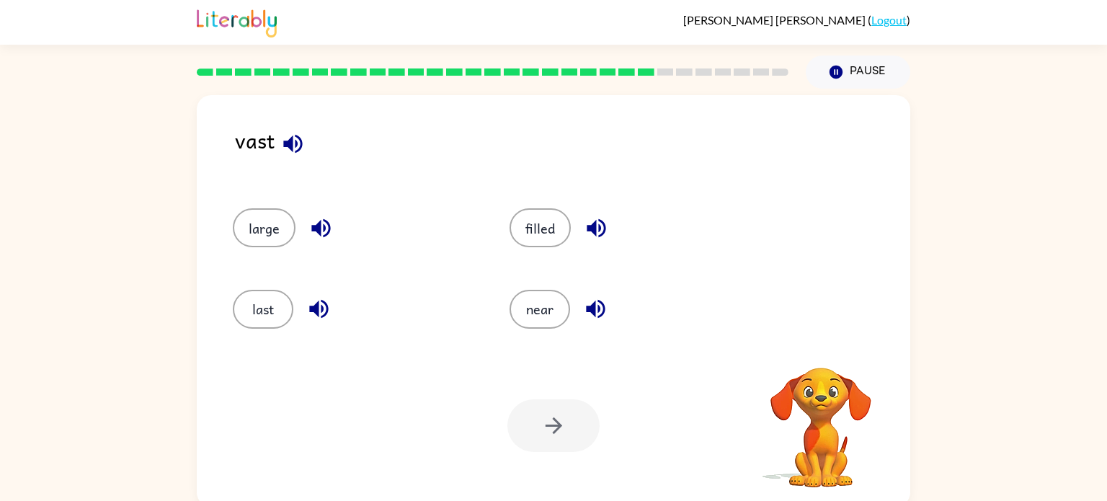
click at [828, 380] on video "Your browser must support playing .mp4 files to use Literably. Please try using…" at bounding box center [821, 417] width 144 height 144
click at [836, 372] on video "Your browser must support playing .mp4 files to use Literably. Please try using…" at bounding box center [821, 417] width 144 height 144
click at [831, 367] on div at bounding box center [821, 367] width 144 height 0
click at [836, 365] on div at bounding box center [821, 348] width 144 height 37
click at [830, 365] on div at bounding box center [821, 348] width 144 height 37
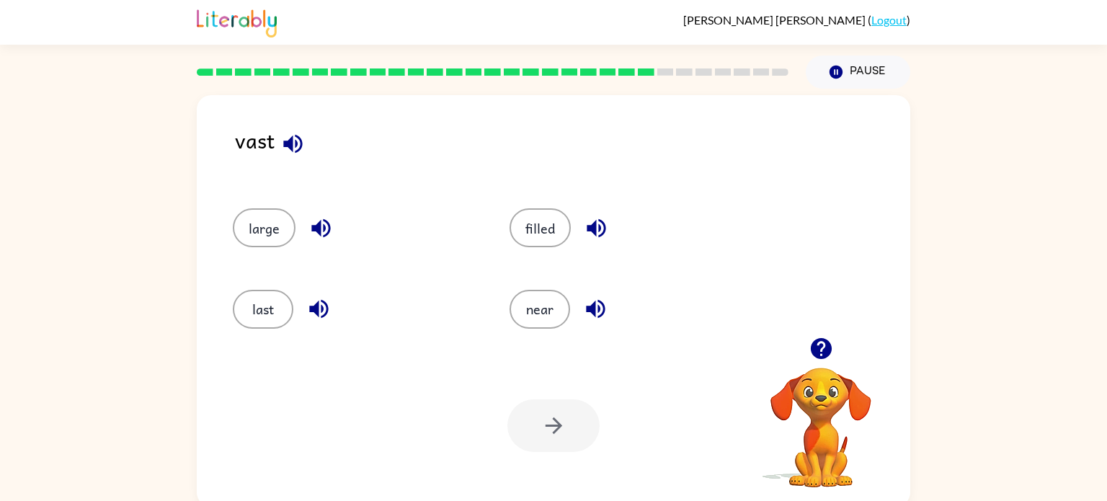
click at [837, 362] on div at bounding box center [821, 348] width 144 height 37
click at [811, 377] on video "Your browser must support playing .mp4 files to use Literably. Please try using…" at bounding box center [821, 417] width 144 height 144
click at [812, 396] on video "Your browser must support playing .mp4 files to use Literably. Please try using…" at bounding box center [821, 417] width 144 height 144
click at [839, 419] on video "Your browser must support playing .mp4 files to use Literably. Please try using…" at bounding box center [821, 417] width 144 height 144
click at [821, 344] on icon "button" at bounding box center [820, 348] width 21 height 21
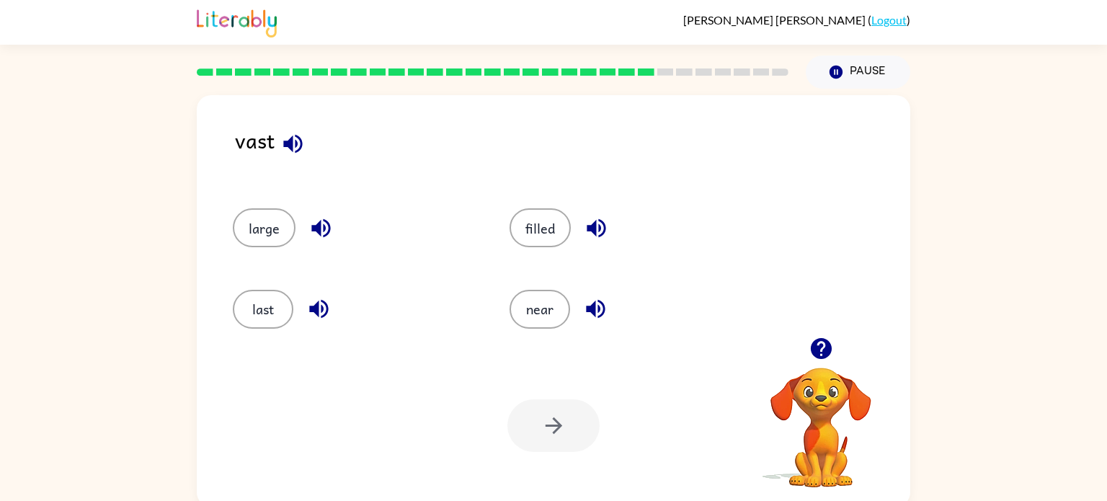
click at [821, 344] on icon "button" at bounding box center [820, 348] width 21 height 21
click at [821, 344] on div "Your browser must support playing .mp4 files to use Literably. Please try using…" at bounding box center [553, 425] width 713 height 162
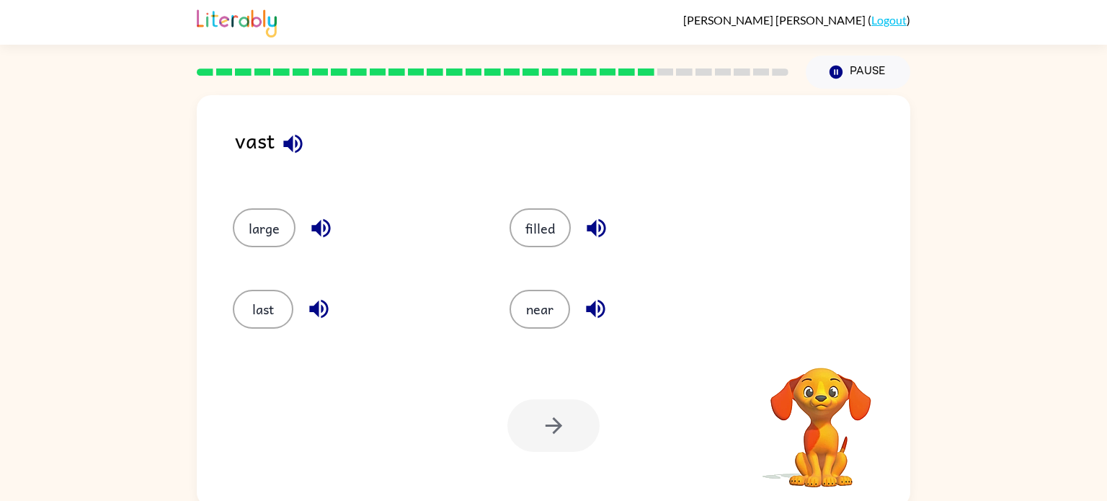
click at [821, 344] on div "Your browser must support playing .mp4 files to use Literably. Please try using…" at bounding box center [553, 425] width 713 height 162
click at [821, 344] on icon "button" at bounding box center [820, 348] width 21 height 21
click at [821, 344] on div "Your browser must support playing .mp4 files to use Literably. Please try using…" at bounding box center [553, 425] width 713 height 162
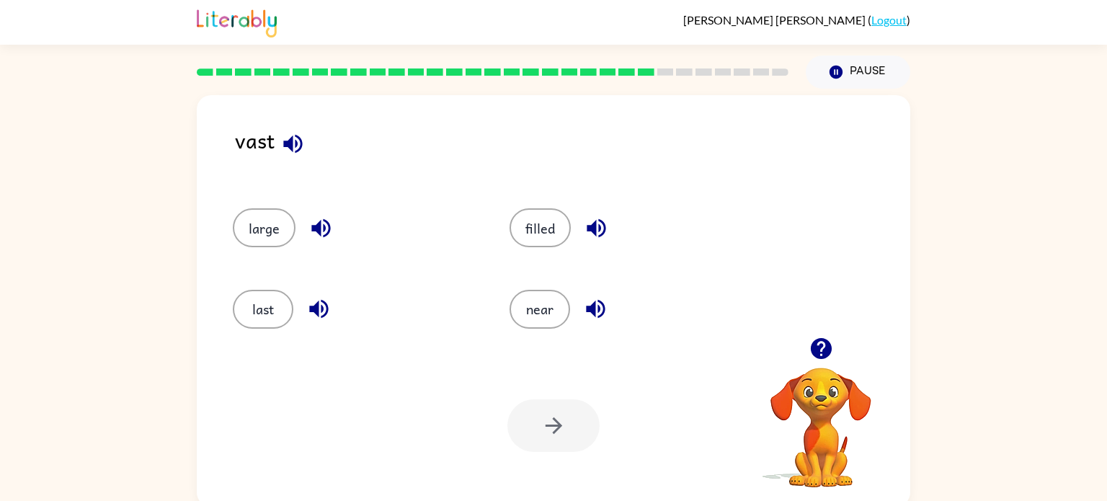
click at [821, 344] on icon "button" at bounding box center [820, 348] width 21 height 21
click at [821, 344] on div "Your browser must support playing .mp4 files to use Literably. Please try using…" at bounding box center [553, 425] width 713 height 162
click at [821, 344] on icon "button" at bounding box center [820, 348] width 21 height 21
click at [823, 345] on div "Your browser must support playing .mp4 files to use Literably. Please try using…" at bounding box center [553, 425] width 713 height 162
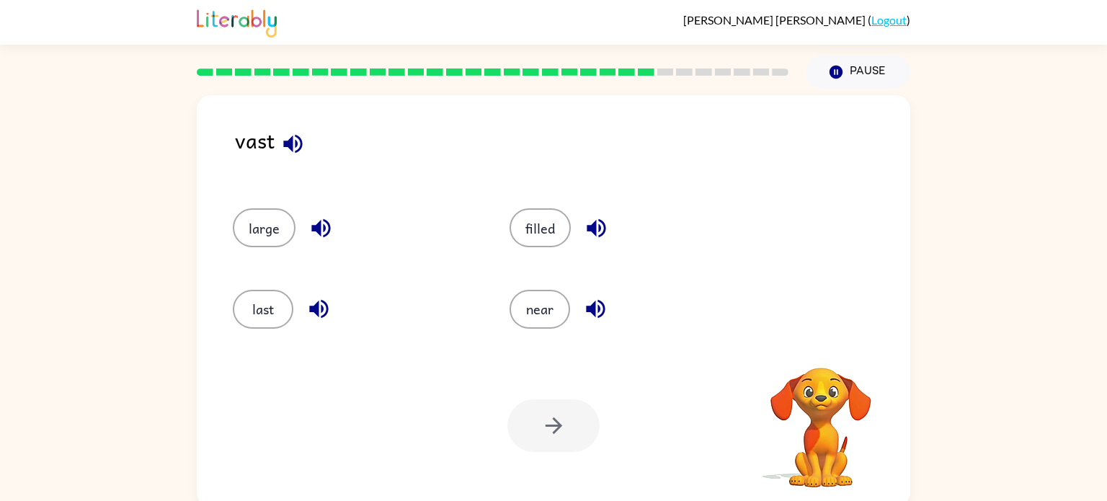
click at [823, 345] on video "Your browser must support playing .mp4 files to use Literably. Please try using…" at bounding box center [821, 417] width 144 height 144
click at [823, 345] on icon "button" at bounding box center [820, 348] width 25 height 25
click at [823, 345] on video "Your browser must support playing .mp4 files to use Literably. Please try using…" at bounding box center [821, 417] width 144 height 144
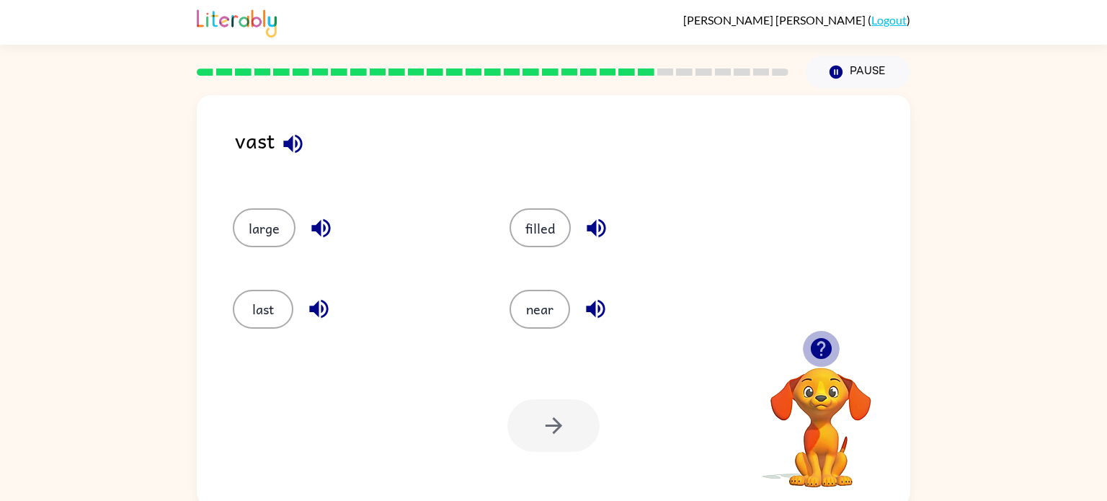
click at [823, 345] on icon "button" at bounding box center [820, 348] width 25 height 25
click at [823, 345] on video "Your browser must support playing .mp4 files to use Literably. Please try using…" at bounding box center [821, 417] width 144 height 144
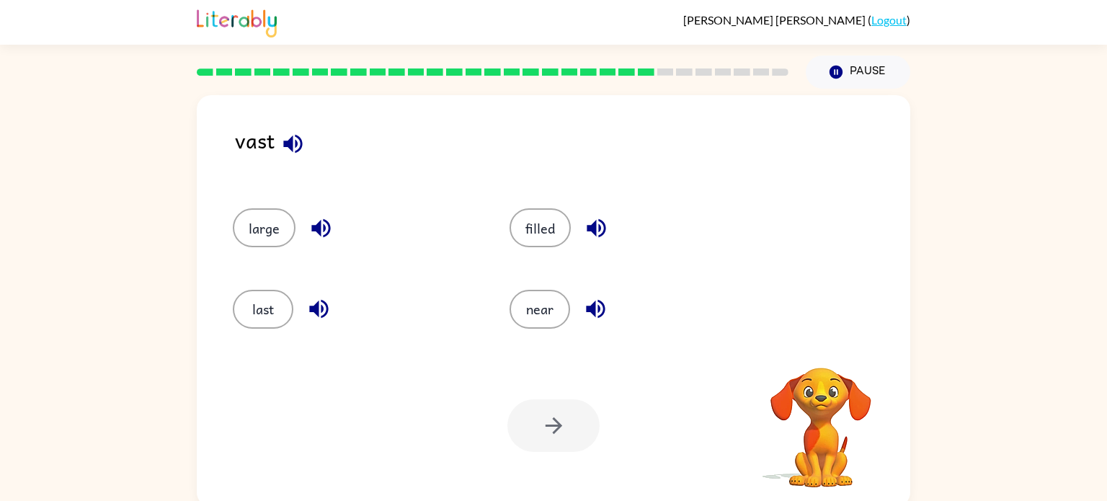
click at [823, 345] on video "Your browser must support playing .mp4 files to use Literably. Please try using…" at bounding box center [821, 417] width 144 height 144
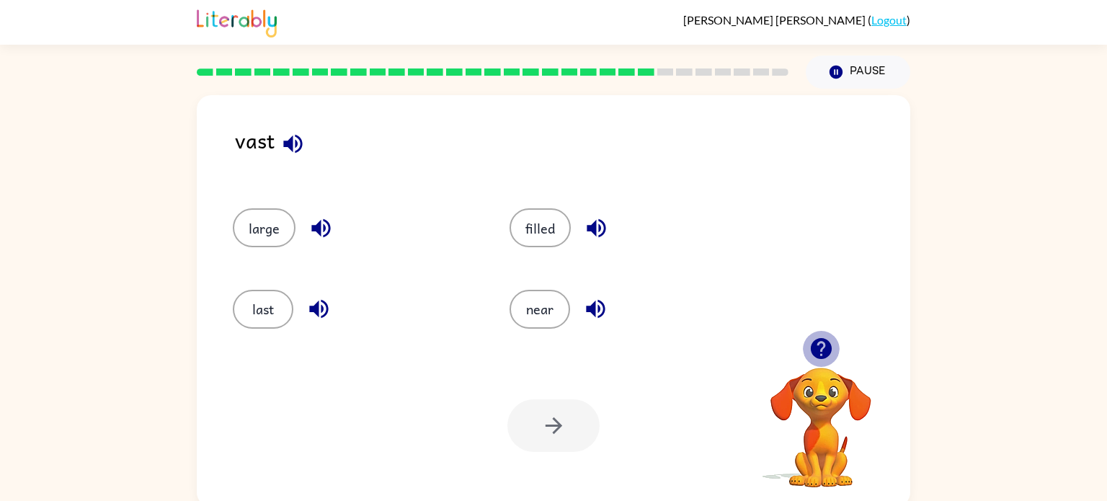
click at [823, 345] on icon "button" at bounding box center [820, 348] width 25 height 25
click at [823, 345] on video "Your browser must support playing .mp4 files to use Literably. Please try using…" at bounding box center [821, 417] width 144 height 144
click at [823, 345] on icon "button" at bounding box center [820, 348] width 25 height 25
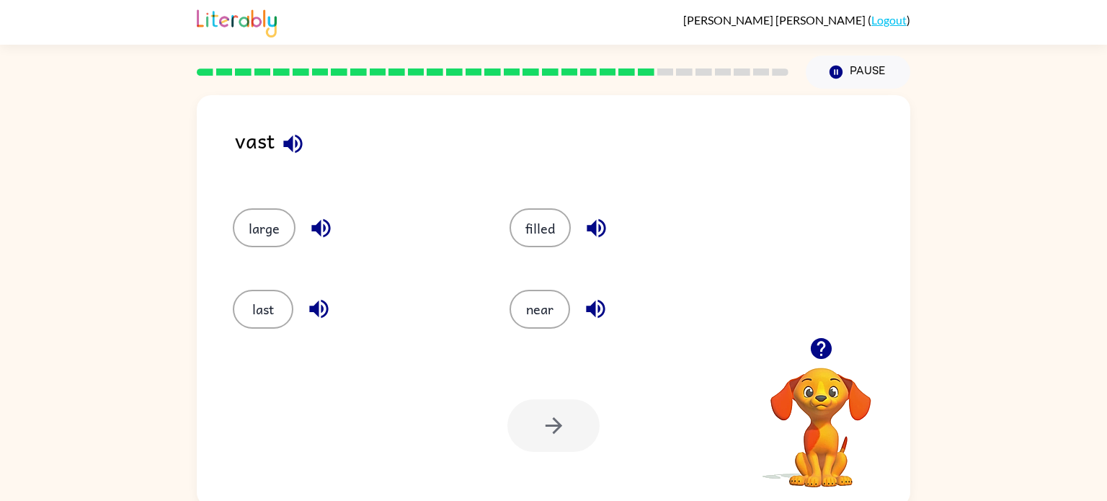
click at [823, 345] on icon "button" at bounding box center [820, 348] width 25 height 25
click at [826, 367] on div "Your browser must support playing .mp4 files to use Literably. Please try using…" at bounding box center [821, 428] width 144 height 122
click at [824, 349] on icon "button" at bounding box center [820, 348] width 21 height 21
click at [823, 348] on icon "button" at bounding box center [820, 348] width 21 height 21
click at [825, 349] on icon "button" at bounding box center [820, 348] width 21 height 21
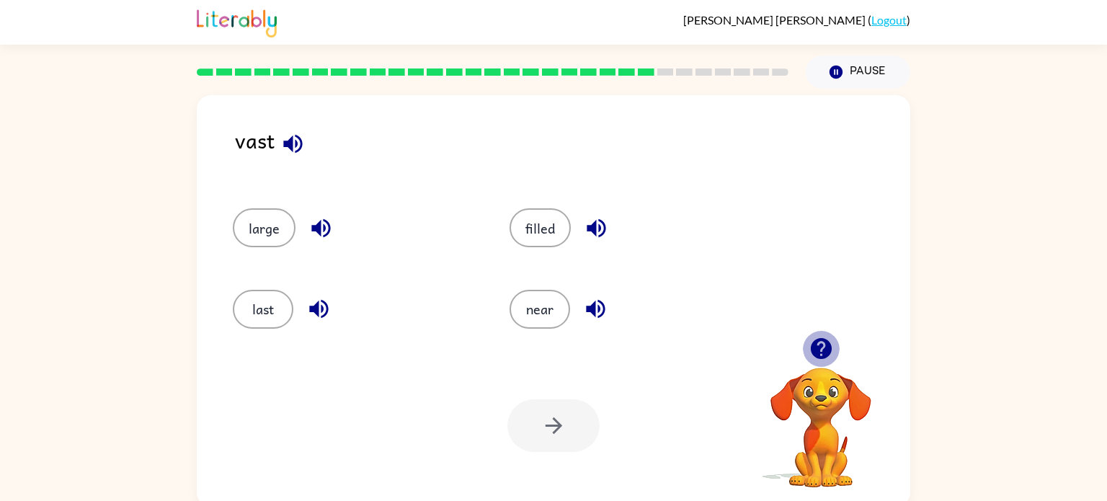
click at [826, 354] on icon "button" at bounding box center [820, 348] width 21 height 21
click at [826, 355] on icon "button" at bounding box center [820, 348] width 21 height 21
click at [823, 352] on icon "button" at bounding box center [820, 348] width 21 height 21
click at [821, 353] on icon "button" at bounding box center [820, 348] width 21 height 21
click at [818, 355] on div "Your browser must support playing .mp4 files to use Literably. Please try using…" at bounding box center [821, 409] width 144 height 159
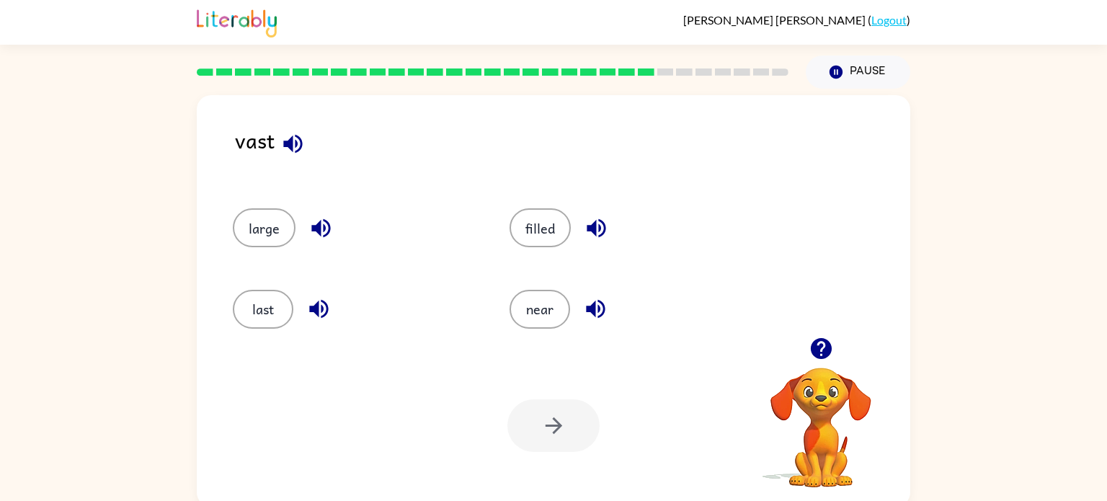
click at [818, 354] on icon "button" at bounding box center [820, 348] width 21 height 21
click at [816, 356] on icon "button" at bounding box center [820, 348] width 21 height 21
click at [816, 353] on icon "button" at bounding box center [820, 348] width 21 height 21
click at [697, 306] on div "near" at bounding box center [631, 309] width 244 height 39
click at [300, 144] on icon "button" at bounding box center [292, 143] width 19 height 19
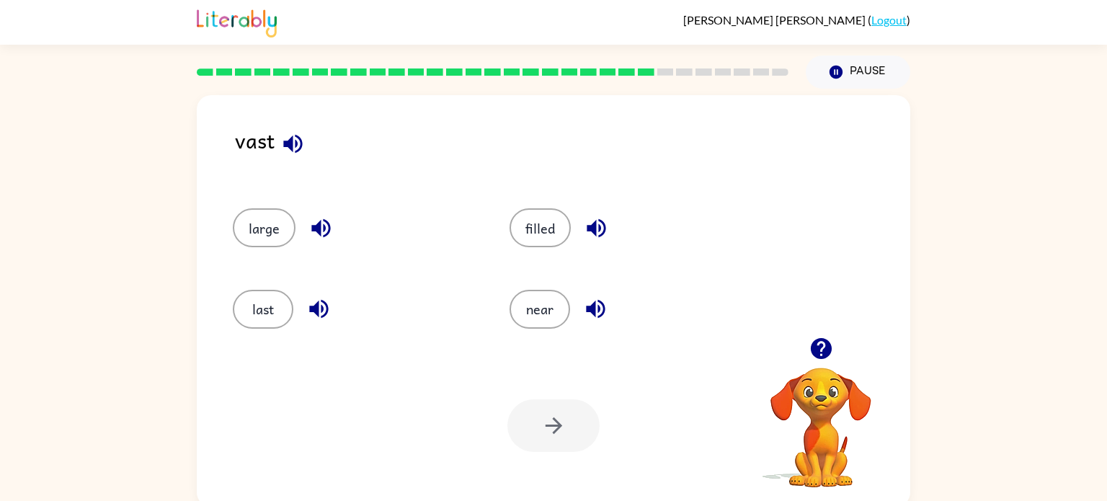
click at [595, 249] on div "filled" at bounding box center [620, 221] width 277 height 81
click at [597, 239] on icon "button" at bounding box center [596, 227] width 25 height 25
click at [602, 315] on icon "button" at bounding box center [595, 308] width 25 height 25
click at [309, 224] on icon "button" at bounding box center [320, 227] width 25 height 25
click at [316, 317] on icon "button" at bounding box center [318, 308] width 25 height 25
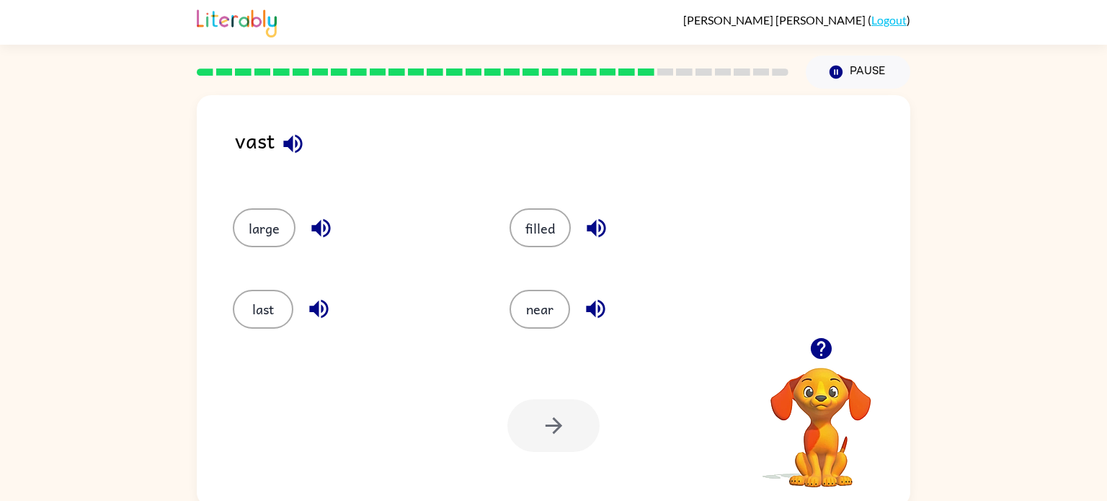
click at [314, 233] on icon "button" at bounding box center [320, 227] width 25 height 25
click at [589, 220] on icon "button" at bounding box center [596, 227] width 25 height 25
click at [531, 232] on button "filled" at bounding box center [539, 227] width 61 height 39
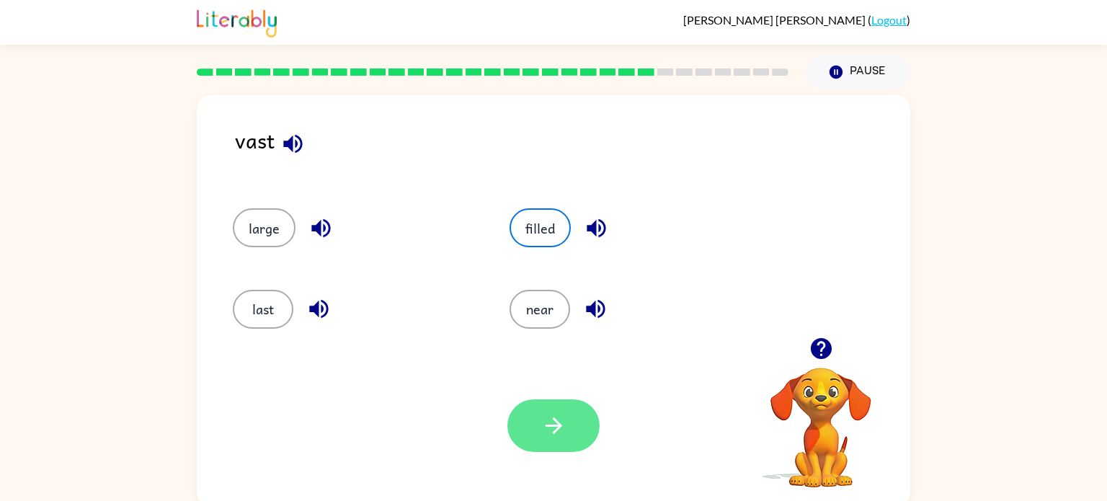
click at [537, 434] on button "button" at bounding box center [553, 425] width 92 height 53
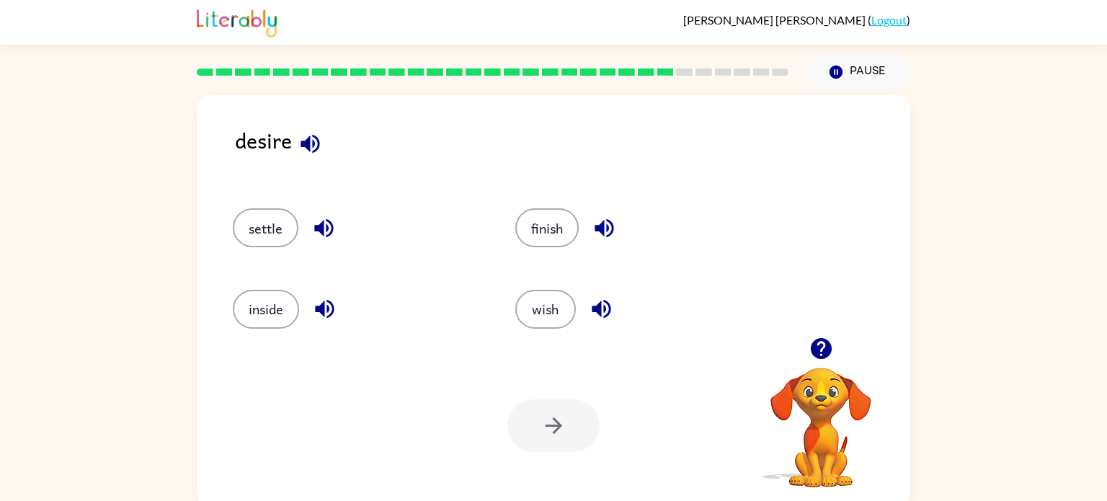
click at [320, 146] on icon "button" at bounding box center [310, 143] width 25 height 25
click at [314, 153] on icon "button" at bounding box center [310, 143] width 25 height 25
click at [310, 158] on button "button" at bounding box center [310, 143] width 37 height 37
click at [311, 143] on icon "button" at bounding box center [310, 143] width 25 height 25
click at [567, 324] on button "wish" at bounding box center [545, 309] width 61 height 39
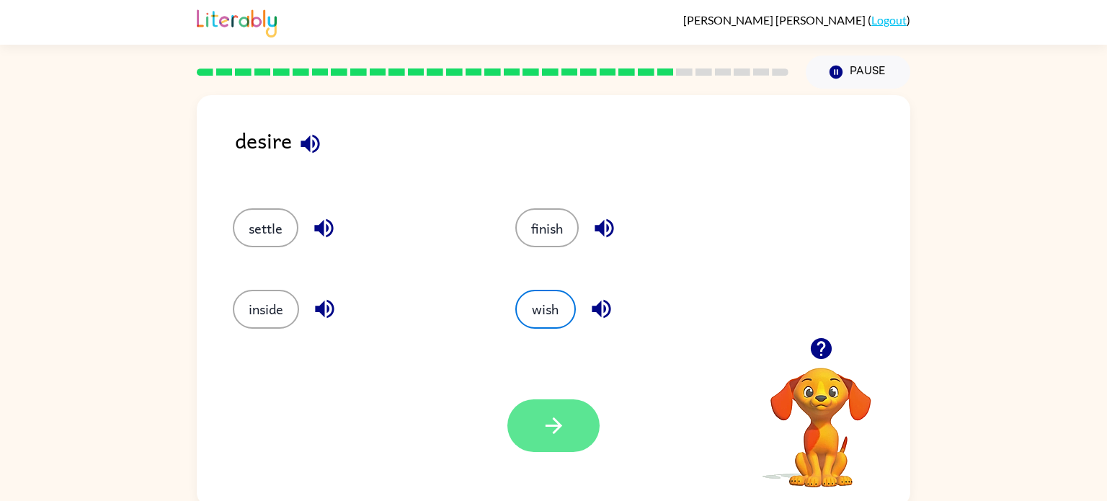
click at [578, 428] on button "button" at bounding box center [553, 425] width 92 height 53
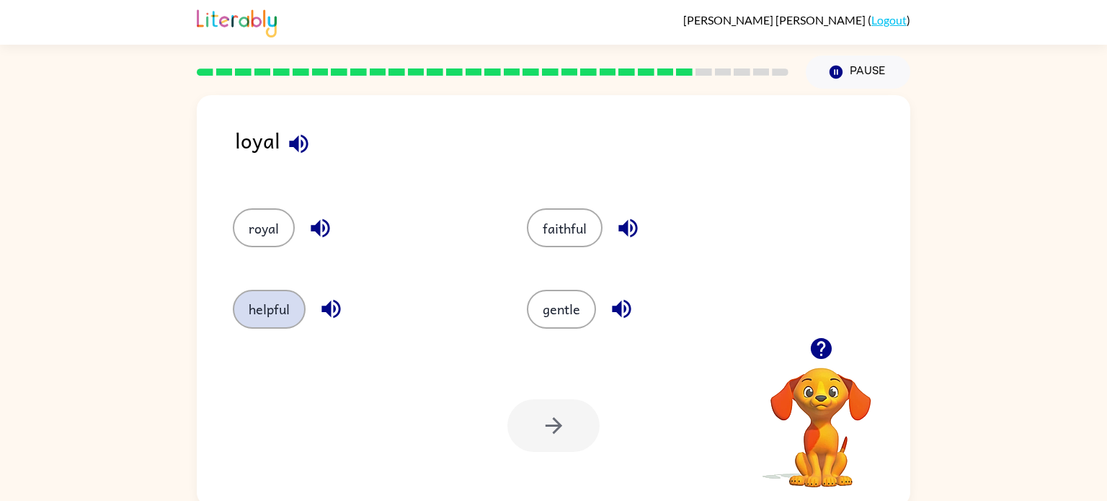
click at [295, 318] on button "helpful" at bounding box center [269, 309] width 73 height 39
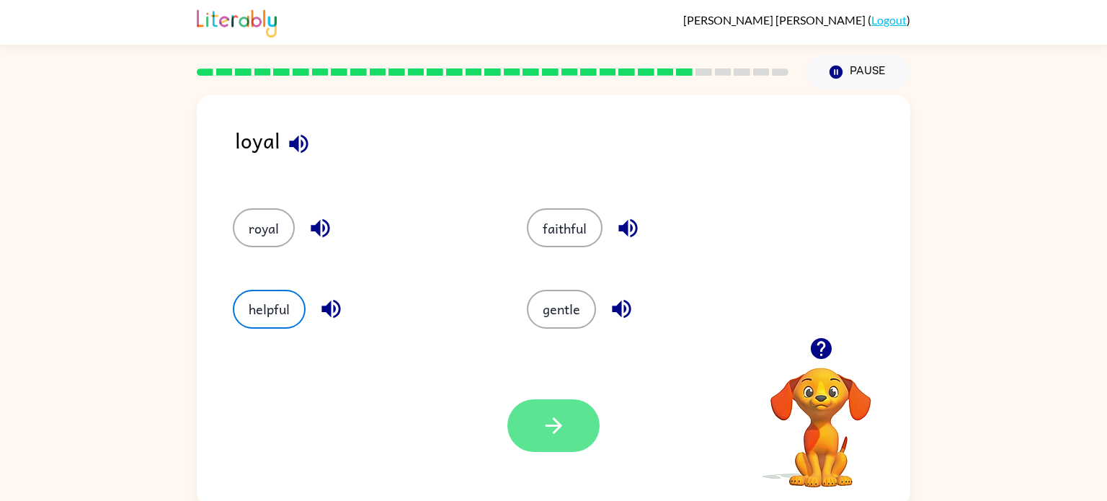
click at [576, 442] on button "button" at bounding box center [553, 425] width 92 height 53
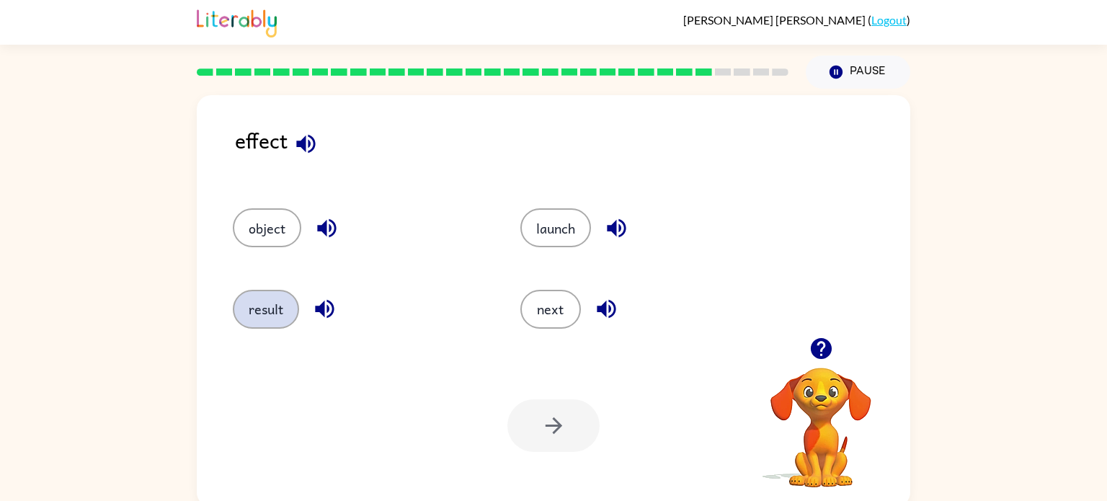
click at [274, 321] on button "result" at bounding box center [266, 309] width 66 height 39
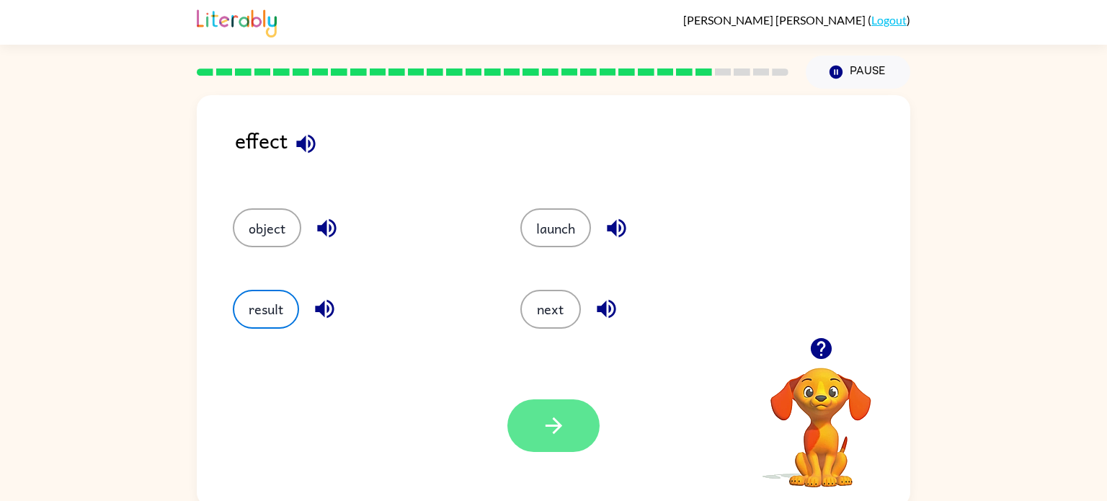
click at [510, 429] on button "button" at bounding box center [553, 425] width 92 height 53
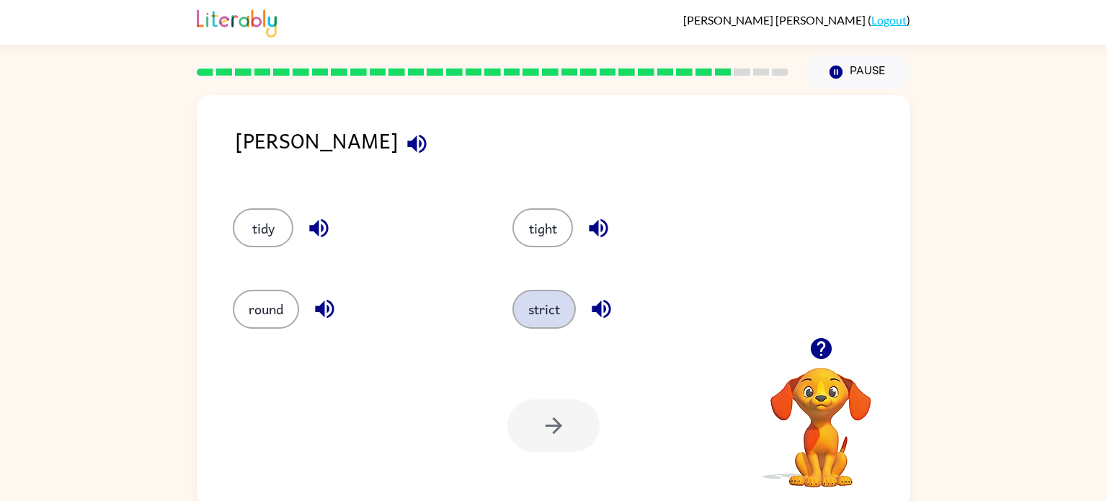
click at [559, 323] on button "strict" at bounding box center [543, 309] width 63 height 39
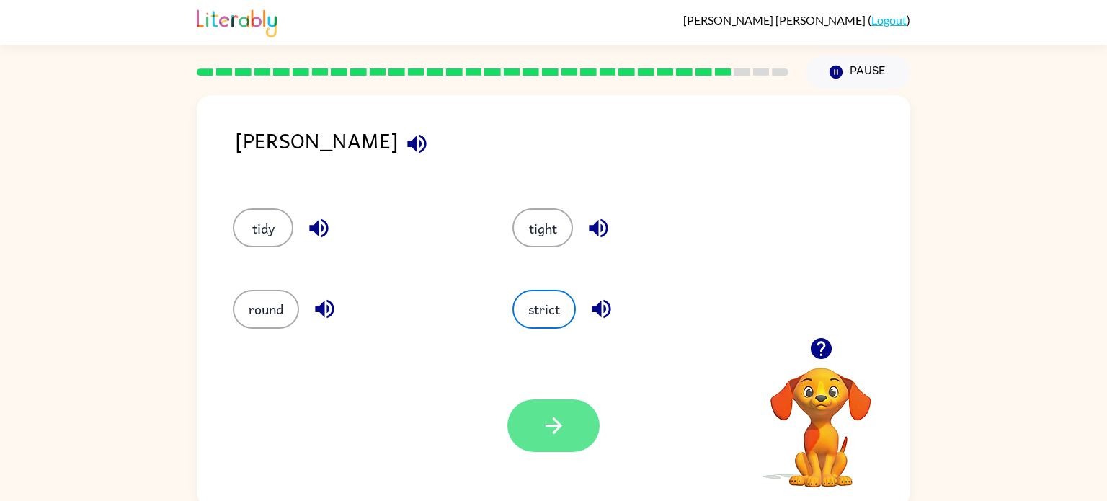
click at [573, 442] on button "button" at bounding box center [553, 425] width 92 height 53
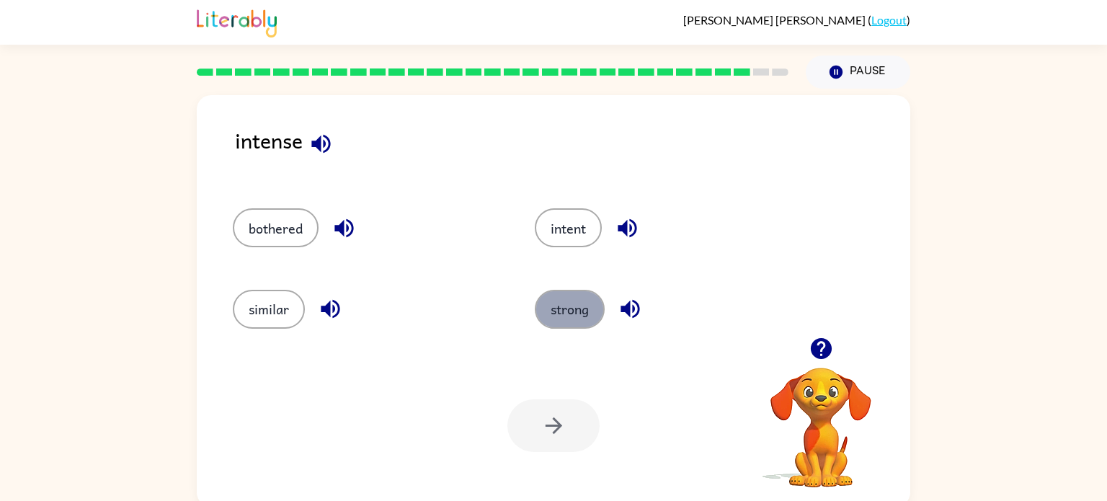
click at [576, 313] on button "strong" at bounding box center [570, 309] width 70 height 39
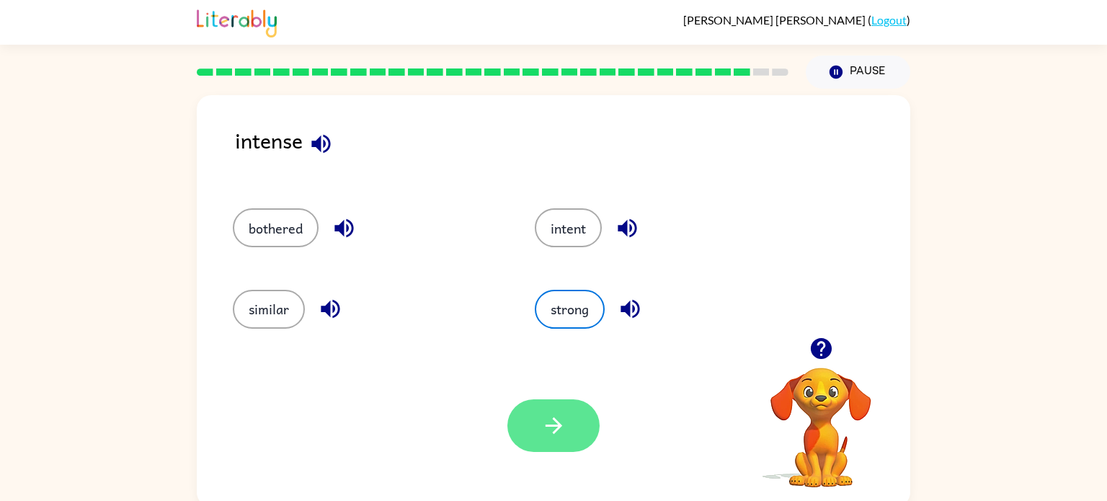
click at [571, 432] on button "button" at bounding box center [553, 425] width 92 height 53
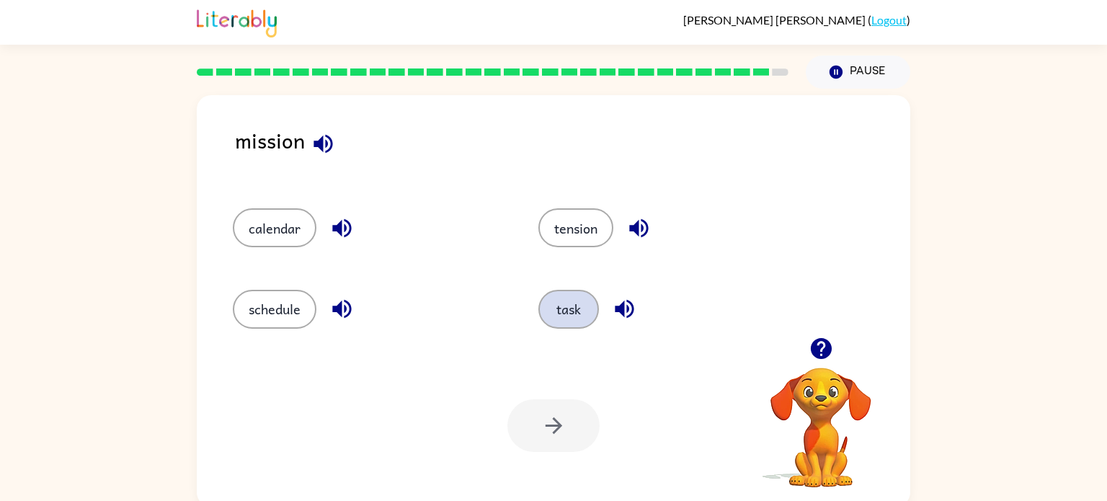
click at [553, 323] on button "task" at bounding box center [568, 309] width 61 height 39
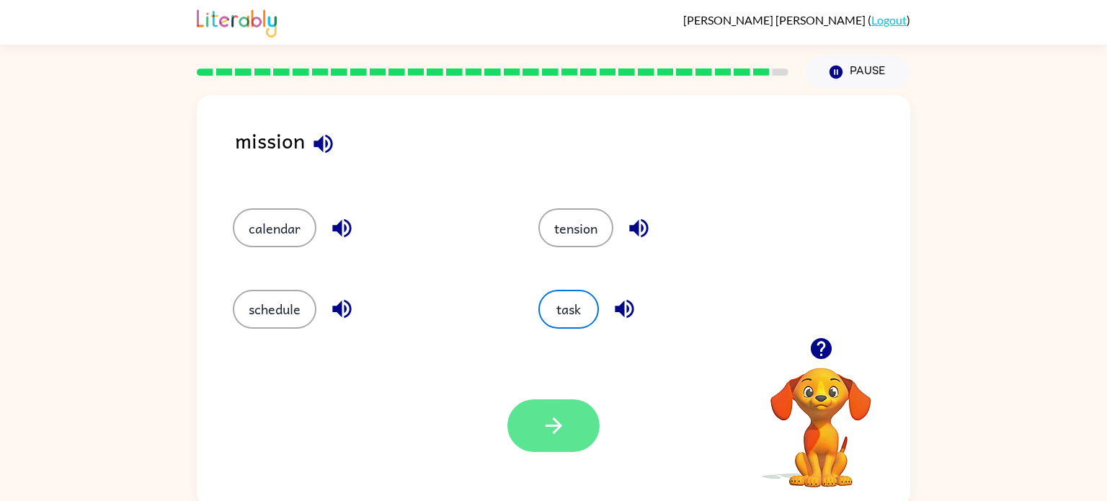
click at [559, 434] on icon "button" at bounding box center [553, 425] width 25 height 25
